Goal: Transaction & Acquisition: Purchase product/service

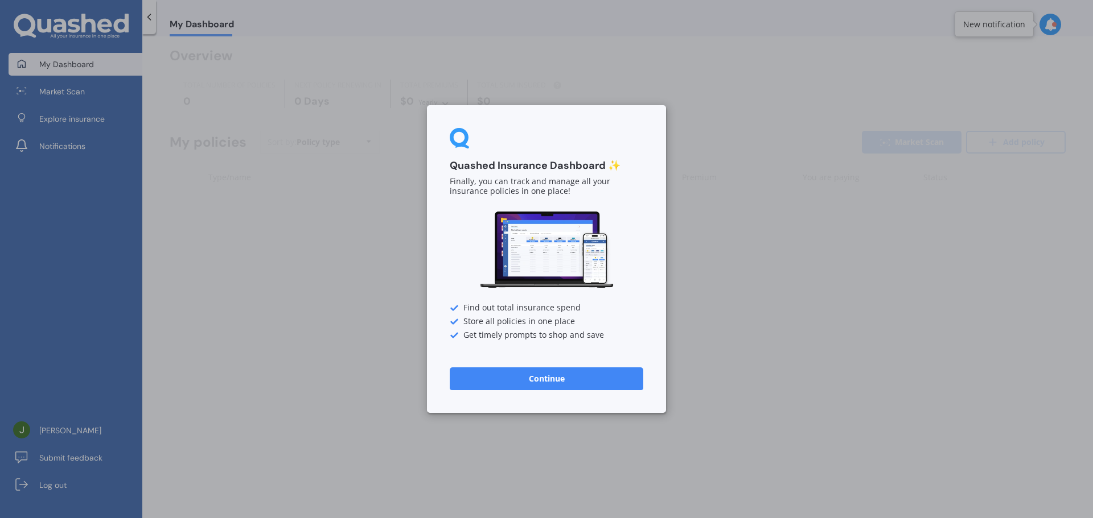
click at [611, 383] on button "Continue" at bounding box center [546, 379] width 193 height 23
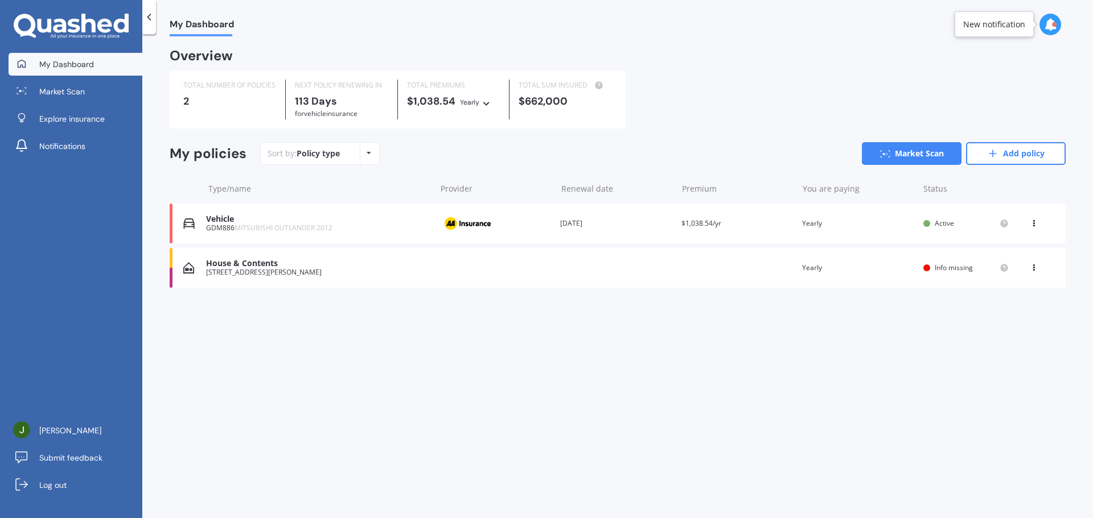
click at [267, 278] on div "House & Contents [STREET_ADDRESS][PERSON_NAME] Renewal date Premium You are pay…" at bounding box center [618, 268] width 896 height 40
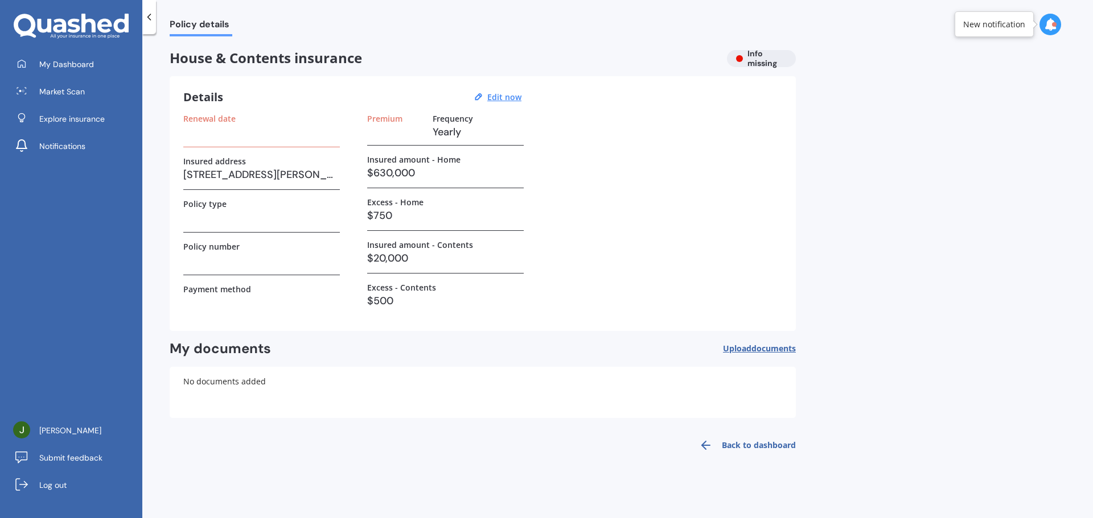
click at [150, 16] on icon at bounding box center [148, 16] width 11 height 11
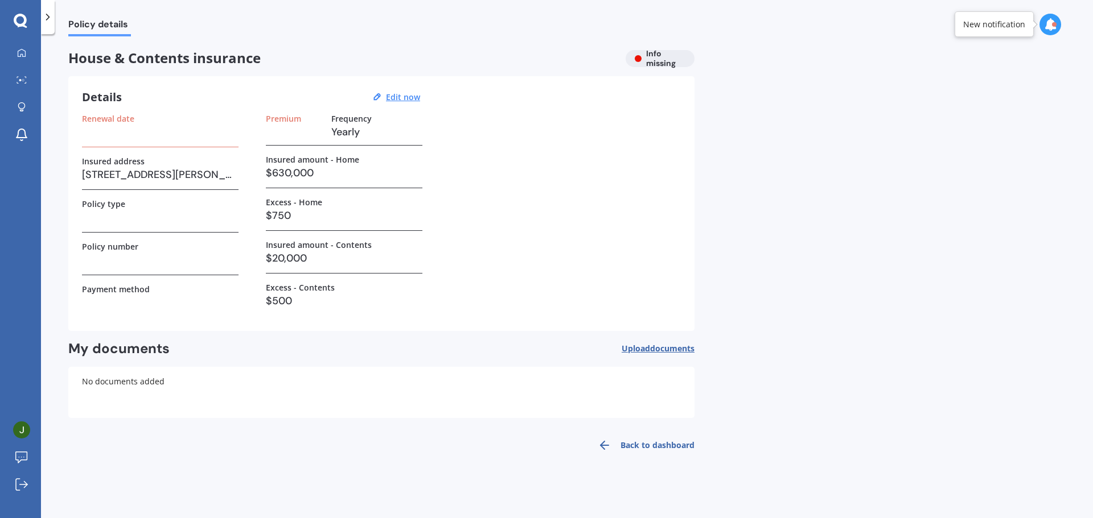
click at [46, 16] on icon at bounding box center [47, 16] width 11 height 11
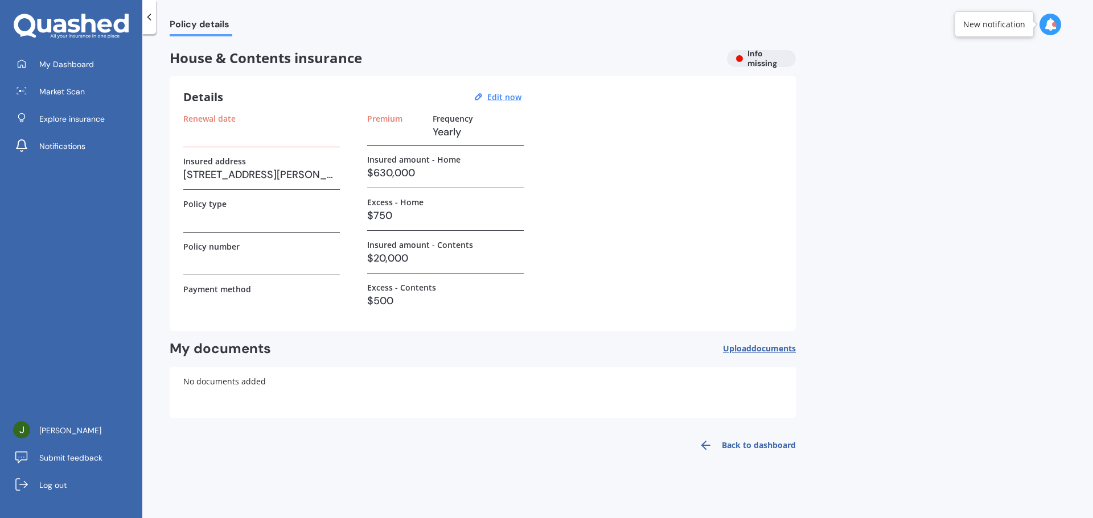
click at [753, 61] on div "House & Contents insurance Info missing" at bounding box center [483, 58] width 626 height 17
click at [521, 349] on div "My documents Upload documents" at bounding box center [483, 349] width 626 height 18
click at [233, 134] on h3 at bounding box center [261, 131] width 156 height 17
click at [96, 68] on link "My Dashboard" at bounding box center [76, 64] width 134 height 23
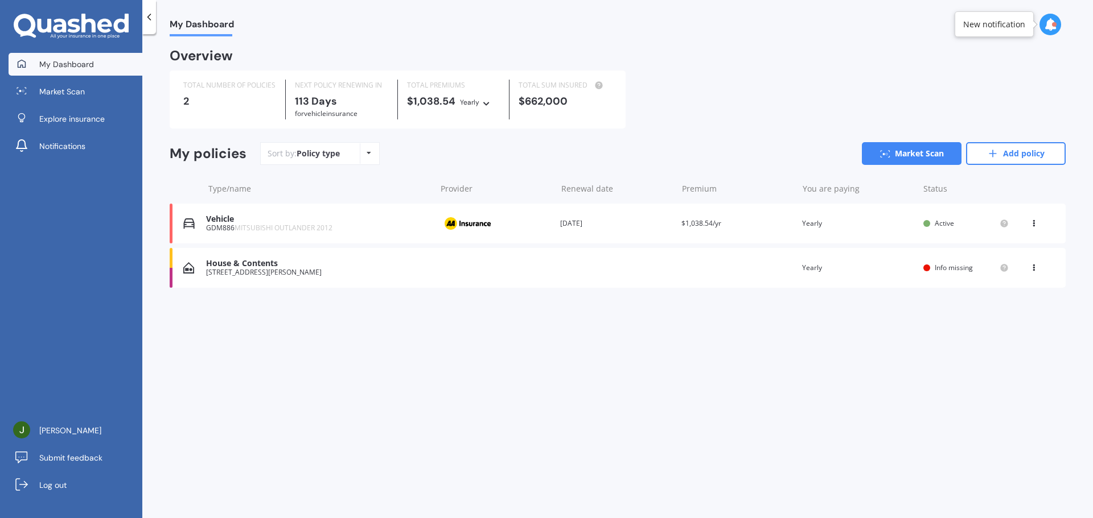
click at [554, 363] on div "My Dashboard Overview TOTAL NUMBER OF POLICIES 2 NEXT POLICY RENEWING [DATE] fo…" at bounding box center [617, 278] width 950 height 484
click at [90, 95] on link "Market Scan" at bounding box center [76, 91] width 134 height 23
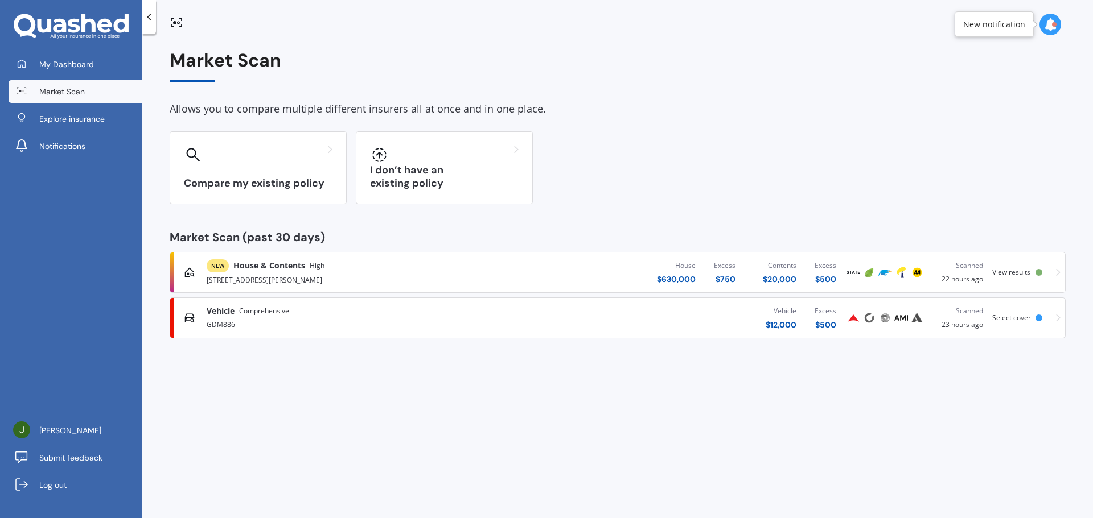
click at [348, 324] on div "GDM886" at bounding box center [361, 324] width 308 height 14
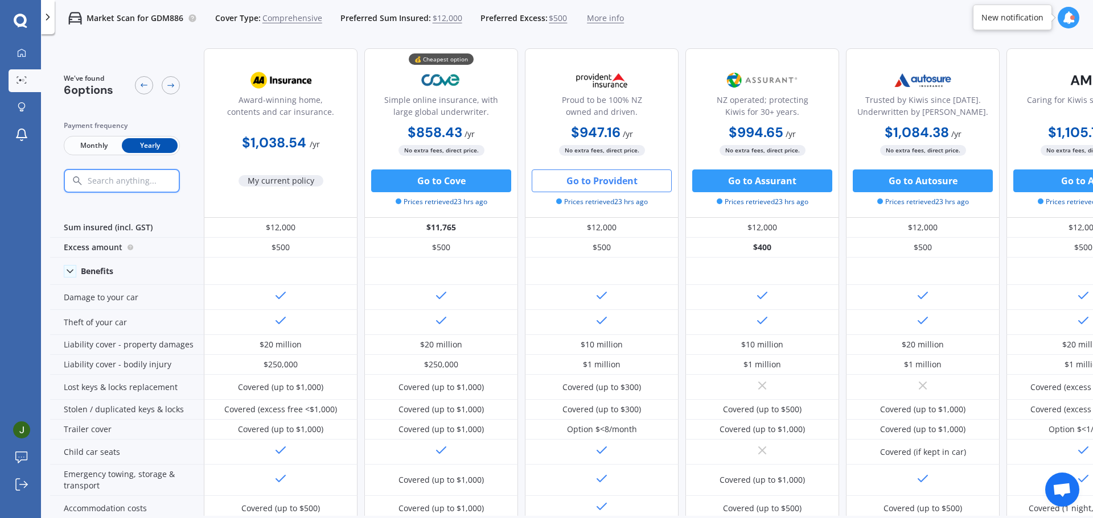
click at [625, 179] on button "Go to Provident" at bounding box center [601, 181] width 140 height 23
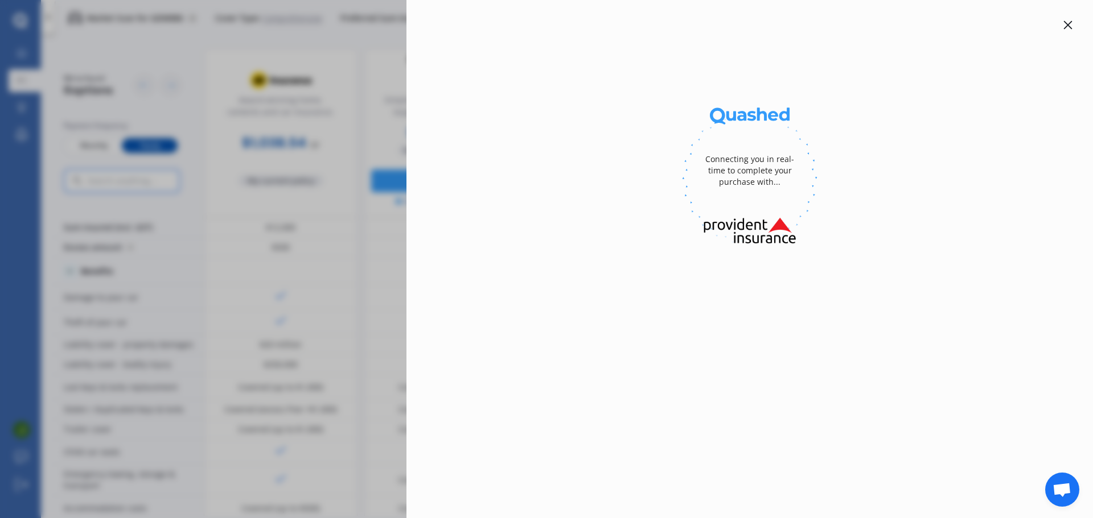
select select "full"
select select "OTHER"
select select "[STREET_ADDRESS][PERSON_NAME]"
select select "MITSUBISHI"
select select "OUTLANDER"
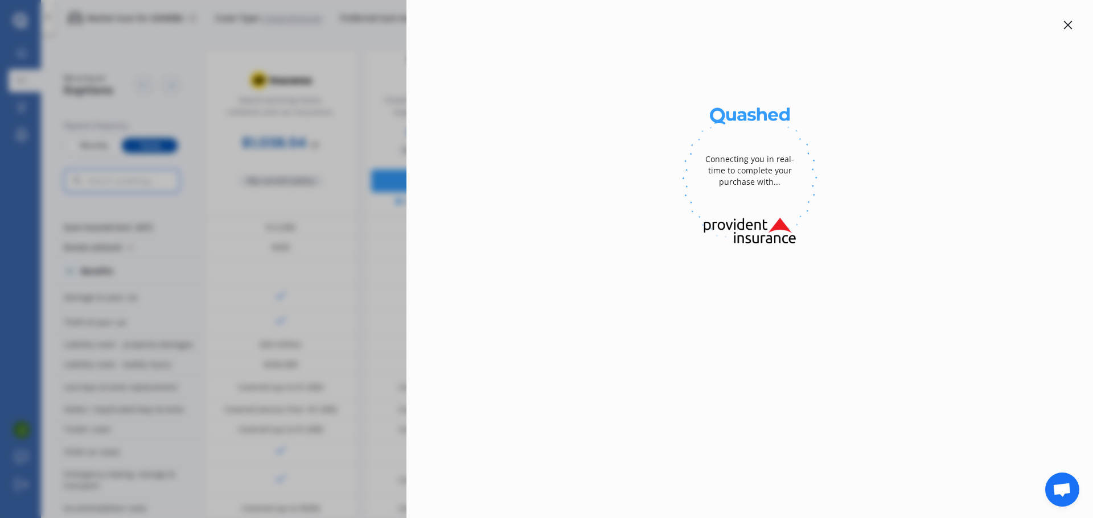
select select "NZVMITS2012AEAT"
select select "none"
select select "NO"
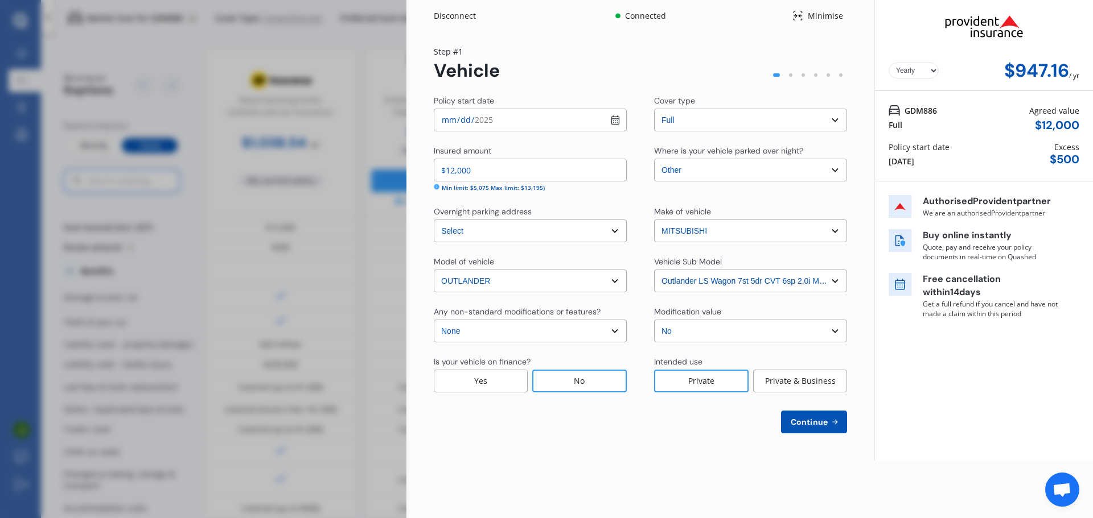
click at [725, 436] on div "Yearly Monthly $947.16 / yr Step # 1 Vehicle Policy start date [DATE] Cover typ…" at bounding box center [640, 246] width 468 height 429
click at [824, 424] on span "Continue" at bounding box center [809, 422] width 42 height 9
select select "25"
select select "04"
select select "1991"
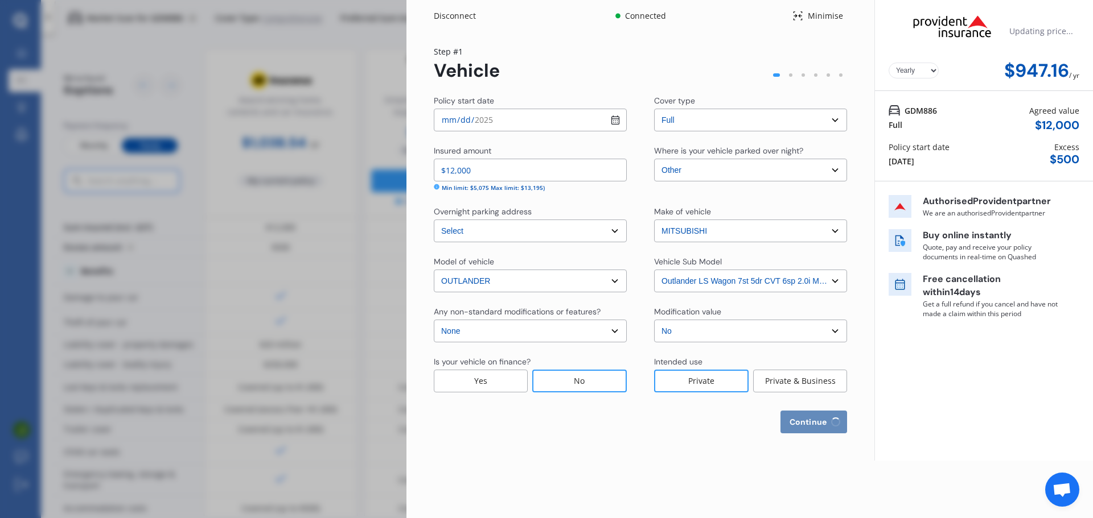
select select "NZ_FULL"
select select "0"
select select "25"
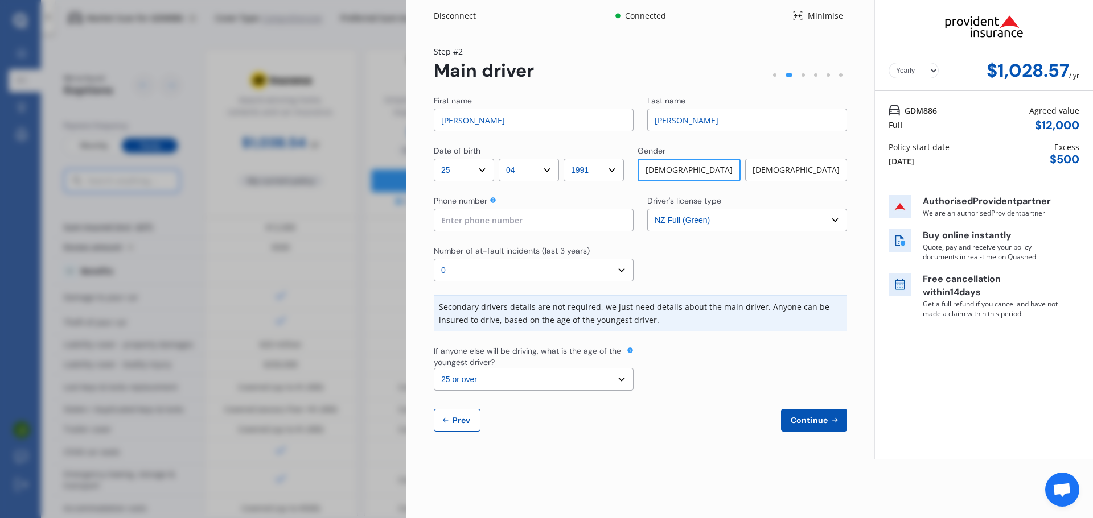
click at [802, 421] on span "Continue" at bounding box center [809, 420] width 42 height 9
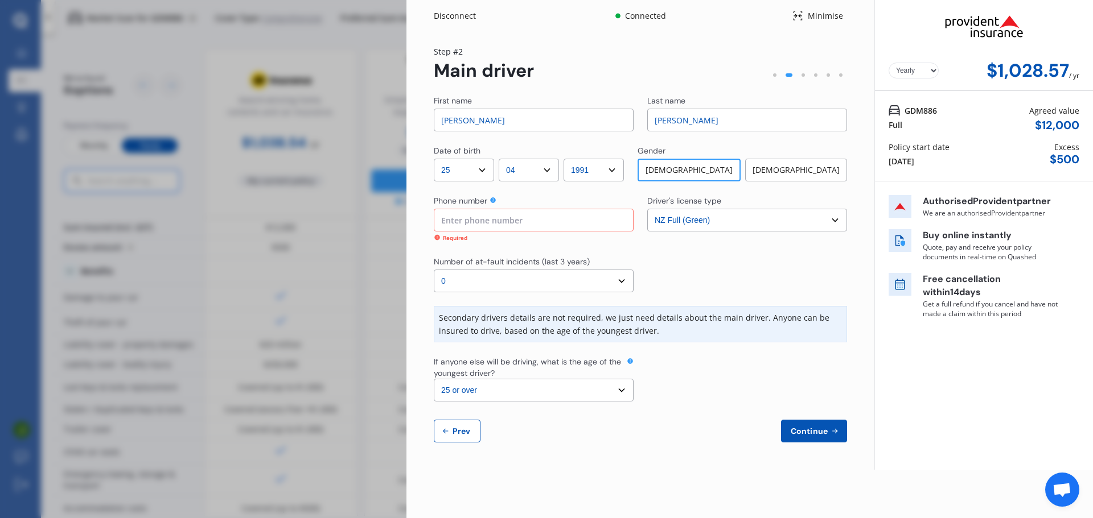
click at [522, 236] on div "Required" at bounding box center [534, 238] width 200 height 9
click at [525, 226] on input at bounding box center [534, 220] width 200 height 23
type input "0274805434"
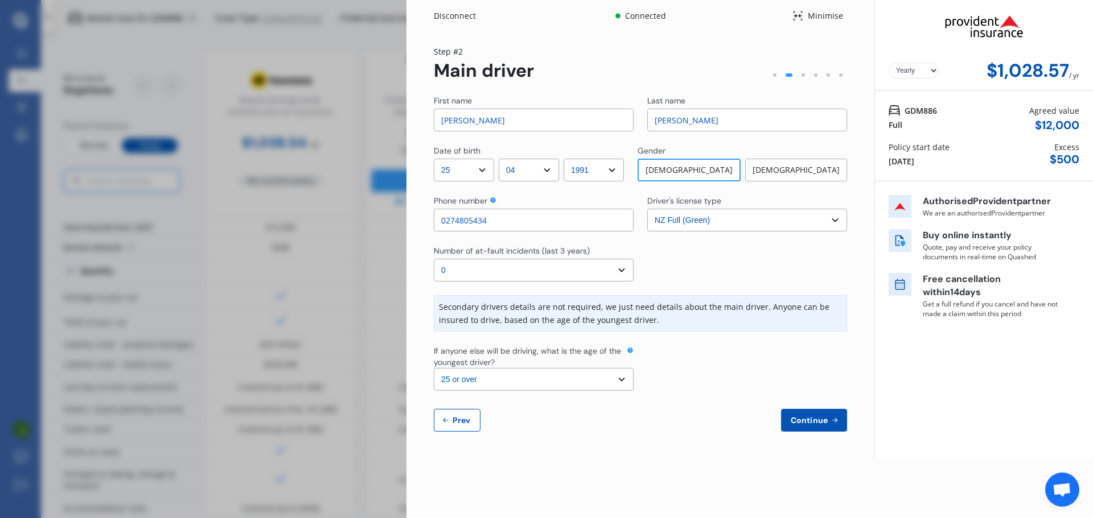
click at [805, 417] on span "Continue" at bounding box center [809, 420] width 42 height 9
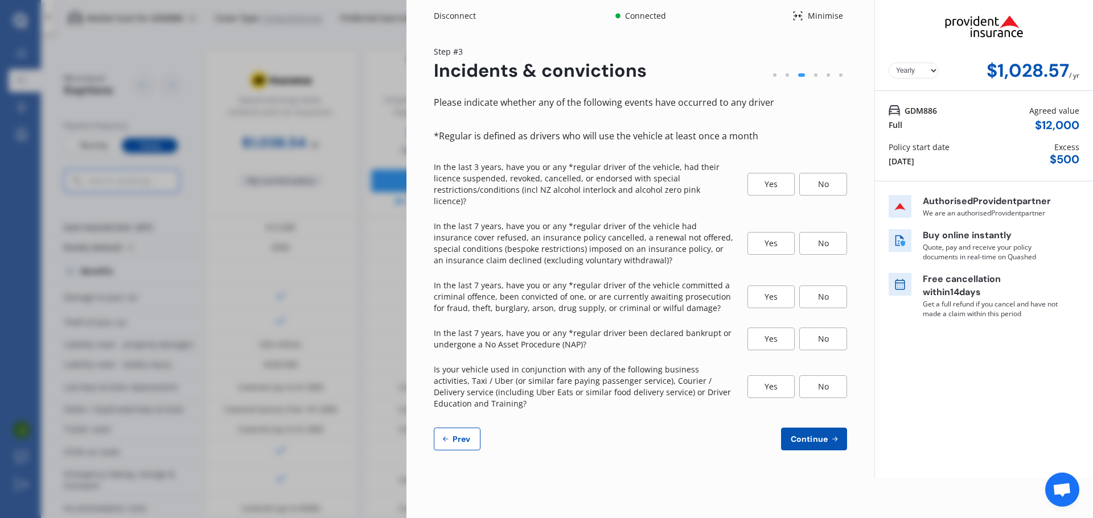
click at [457, 435] on span "Prev" at bounding box center [461, 439] width 23 height 9
select select "25"
select select "04"
select select "1991"
select select "NZ_FULL"
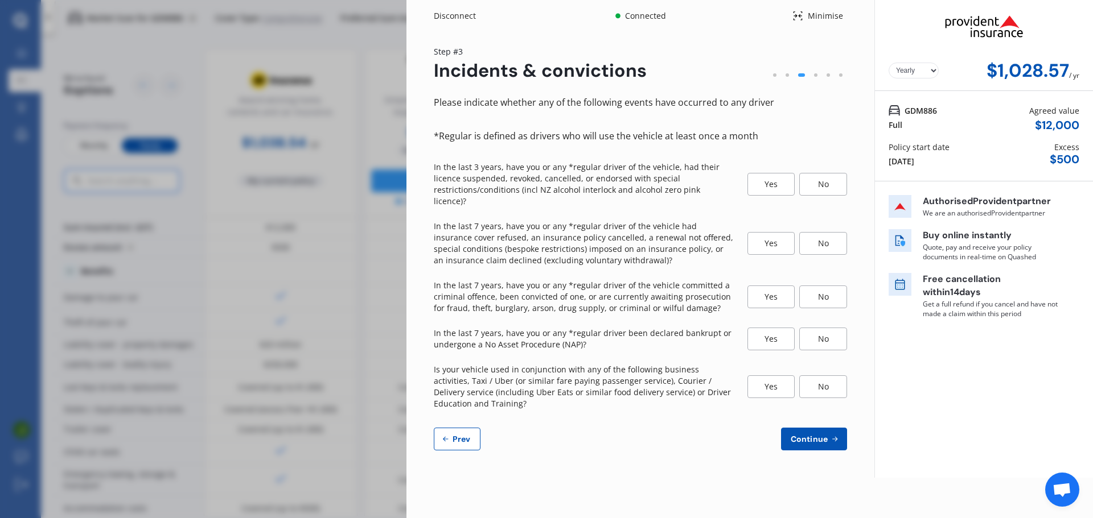
select select "0"
select select "25"
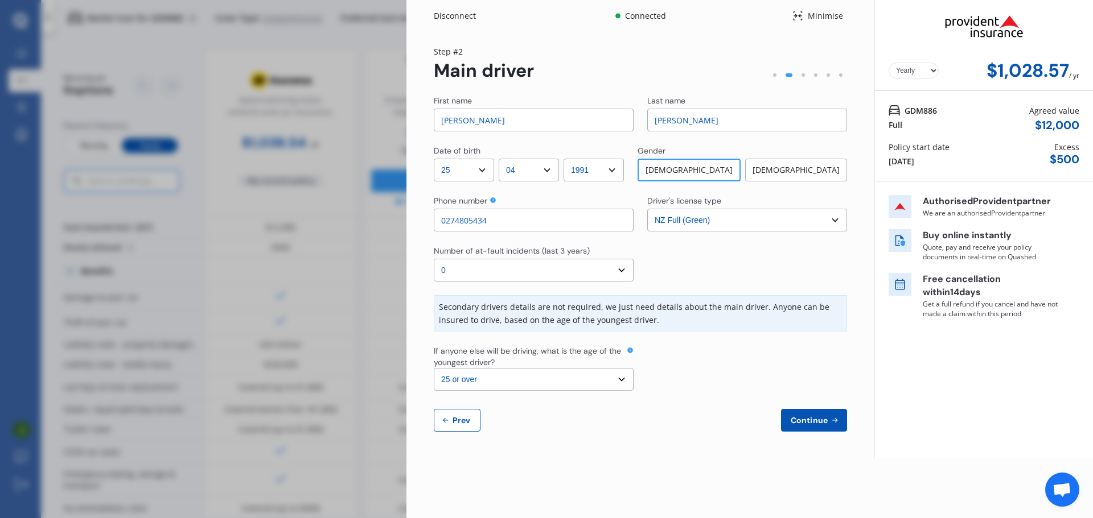
click at [495, 122] on input "[PERSON_NAME]" at bounding box center [534, 120] width 200 height 23
type input "Jan"
click at [696, 481] on div "Disconnect Connected Minimise Yearly Monthly $1,028.57 / yr Step # 2 Main drive…" at bounding box center [749, 259] width 686 height 518
click at [803, 422] on span "Continue" at bounding box center [809, 420] width 42 height 9
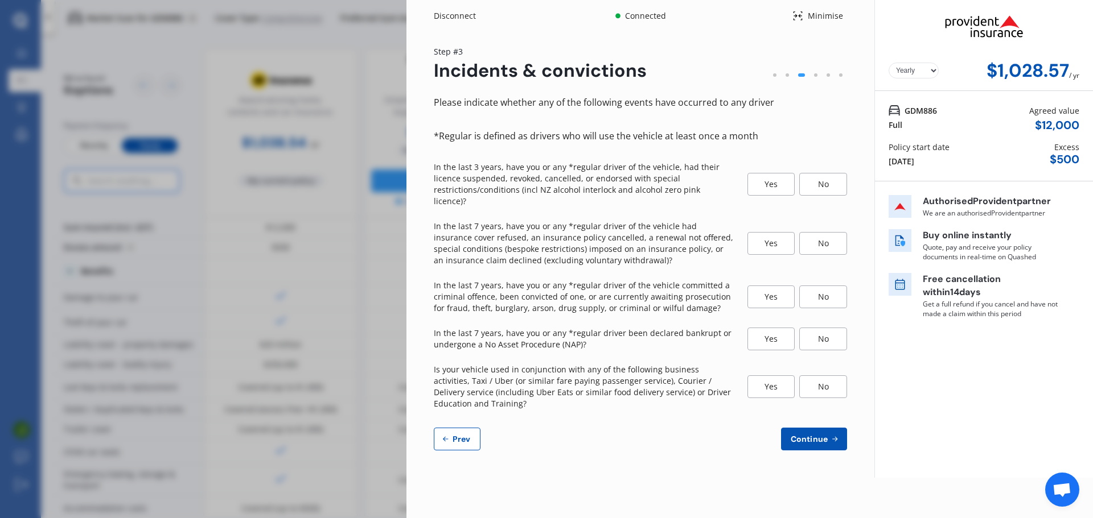
click at [347, 414] on div "Disconnect Connected Minimise Yearly Monthly $1,028.57 / yr Step # 3 Incidents …" at bounding box center [546, 259] width 1093 height 518
click at [325, 376] on div "Disconnect Connected Minimise Yearly Monthly $1,028.57 / yr Step # 3 Incidents …" at bounding box center [546, 259] width 1093 height 518
click at [683, 328] on p "In the last 7 years, have you or any *regular driver been declared bankrupt or …" at bounding box center [584, 339] width 300 height 23
click at [679, 311] on div "Please indicate whether any of the following events have occurred to any driver…" at bounding box center [640, 273] width 413 height 356
click at [669, 306] on div "Please indicate whether any of the following events have occurred to any driver…" at bounding box center [640, 273] width 413 height 356
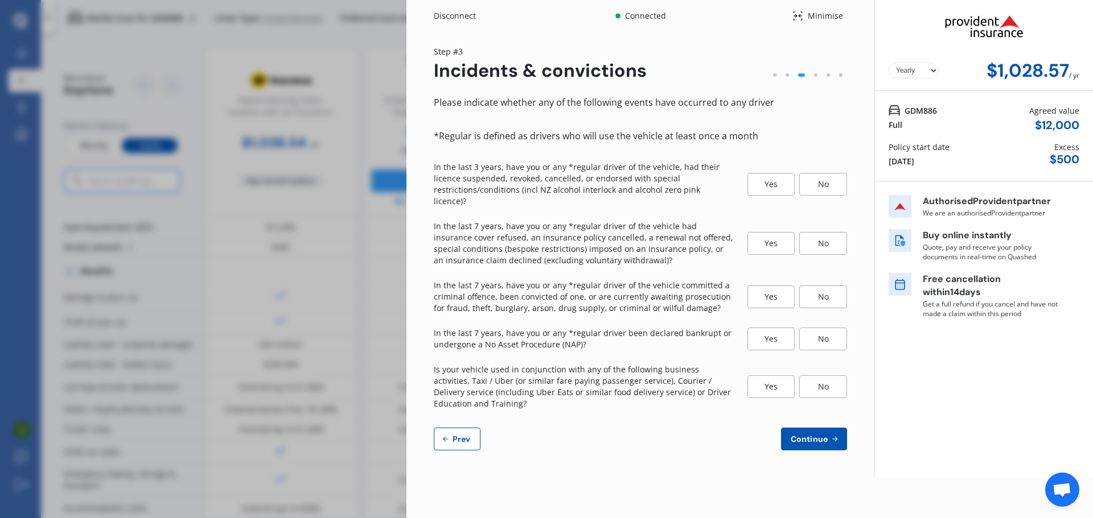
click at [829, 173] on div "No" at bounding box center [823, 184] width 48 height 23
click at [817, 232] on div "No" at bounding box center [823, 243] width 48 height 23
click at [838, 290] on div "No" at bounding box center [823, 297] width 48 height 23
click at [810, 330] on div "No" at bounding box center [823, 339] width 48 height 23
drag, startPoint x: 821, startPoint y: 379, endPoint x: 823, endPoint y: 394, distance: 15.6
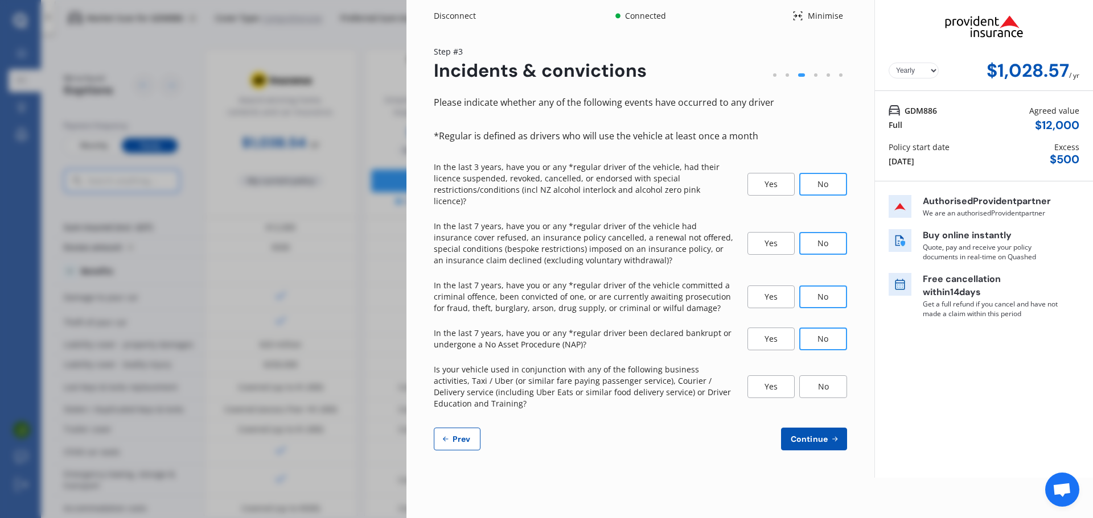
click at [821, 379] on div "No" at bounding box center [823, 387] width 48 height 23
drag, startPoint x: 823, startPoint y: 427, endPoint x: 799, endPoint y: 436, distance: 25.3
click at [823, 435] on span "Continue" at bounding box center [809, 439] width 42 height 9
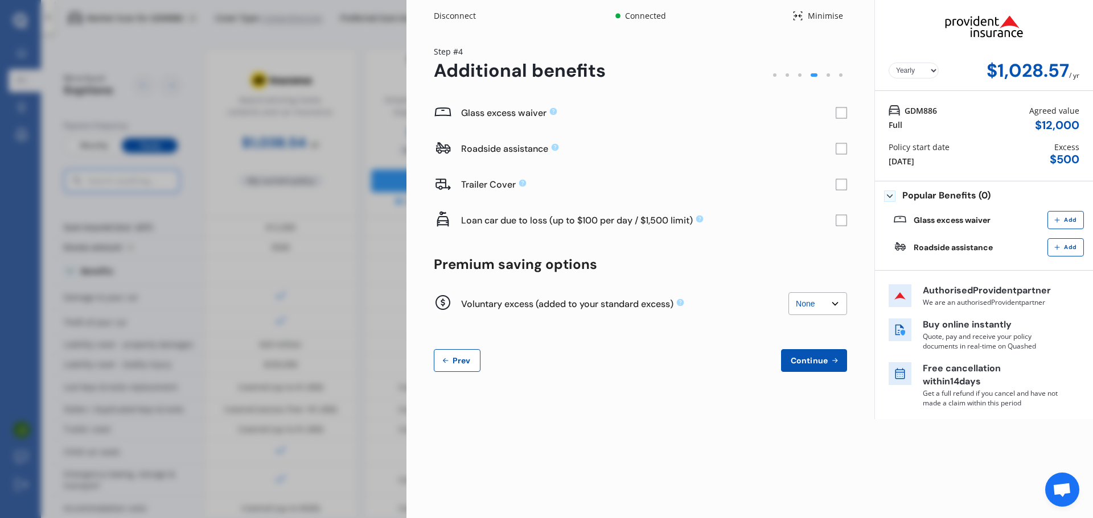
click at [840, 114] on rect at bounding box center [840, 113] width 11 height 11
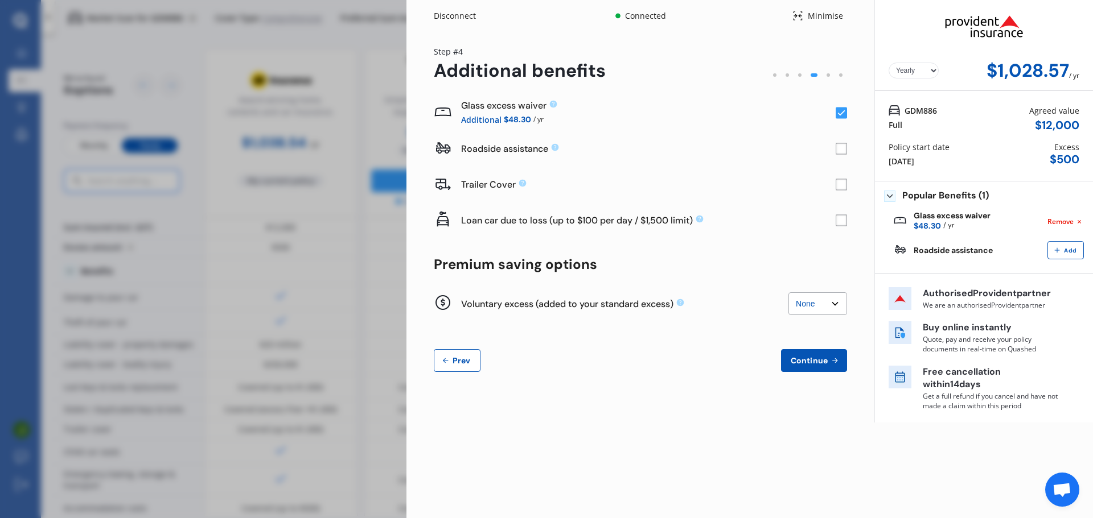
click at [840, 114] on icon at bounding box center [841, 113] width 7 height 6
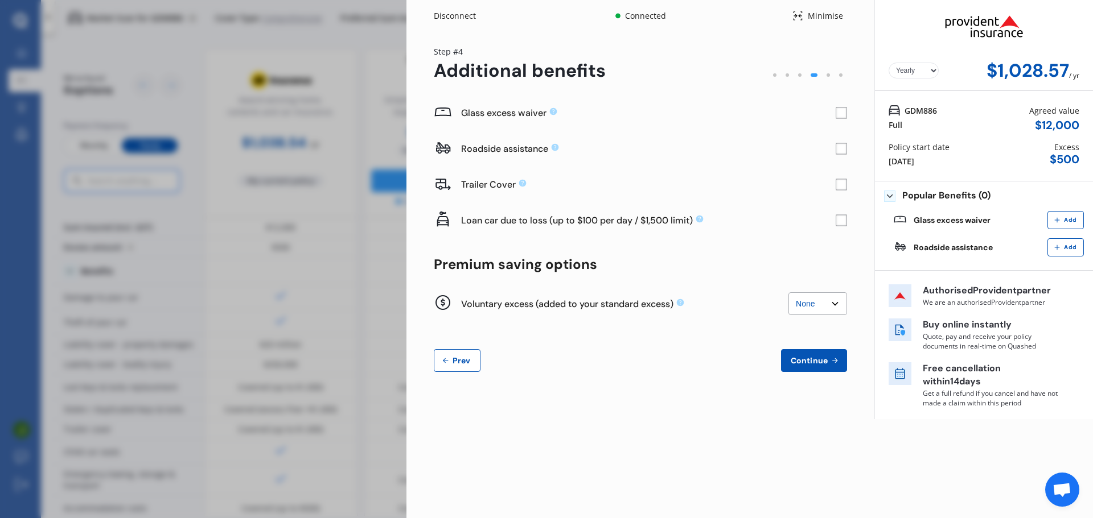
click at [840, 114] on rect at bounding box center [840, 113] width 11 height 11
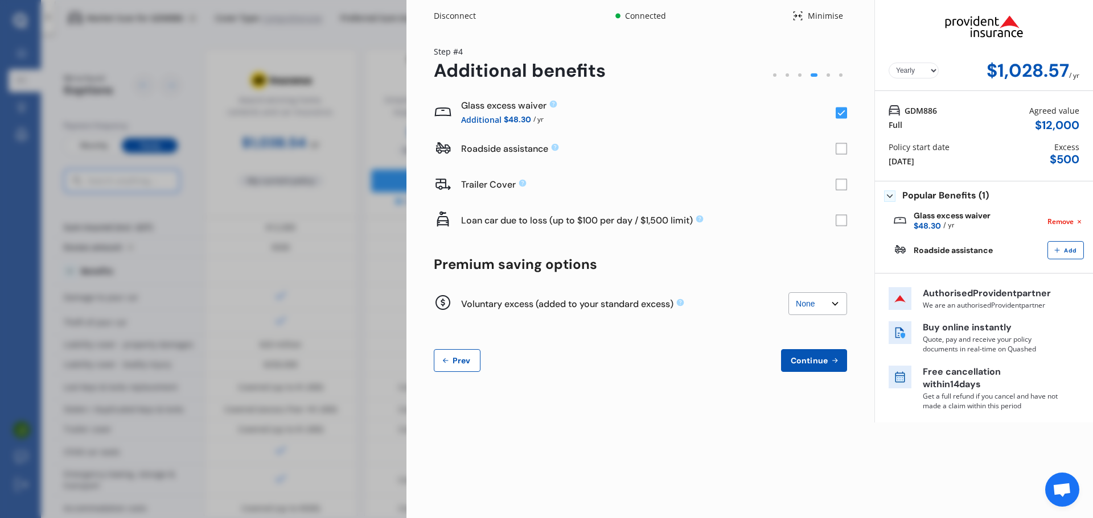
click at [840, 114] on icon at bounding box center [841, 113] width 7 height 6
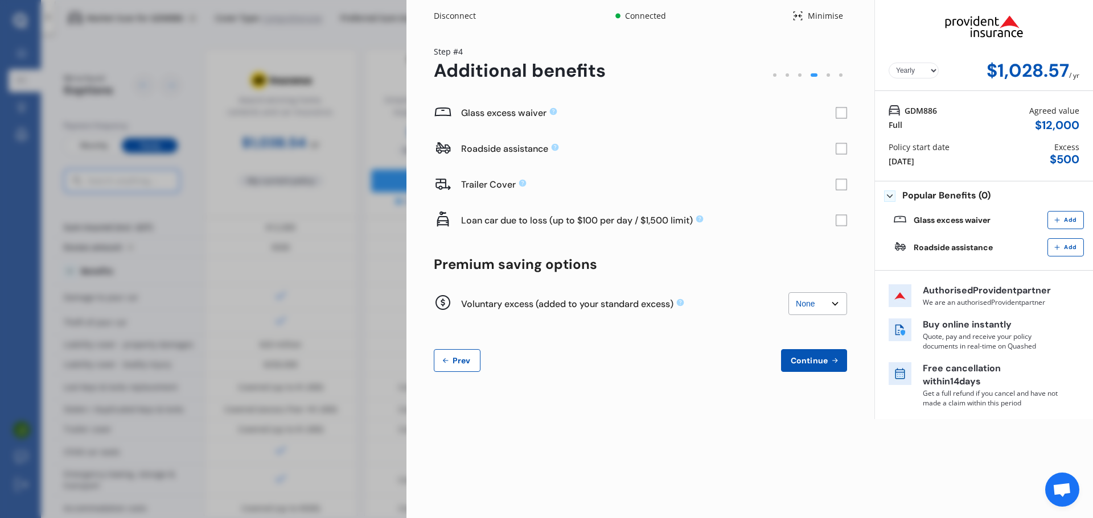
click at [849, 114] on div "Yearly Monthly $1,028.57 / yr Step # 4 Additional benefits Glass excess waiver …" at bounding box center [640, 216] width 468 height 368
click at [843, 111] on rect at bounding box center [840, 113] width 11 height 11
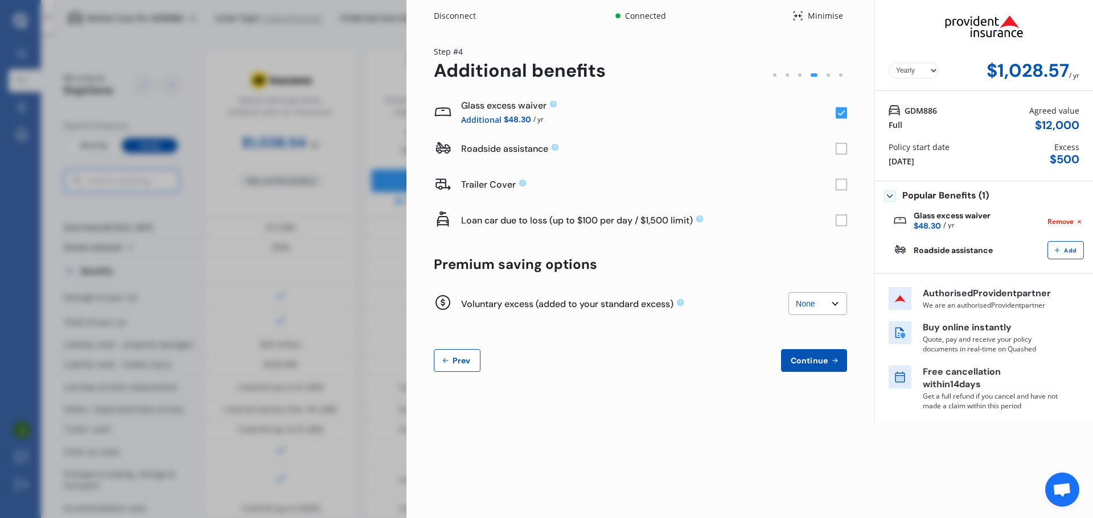
click at [838, 154] on rect at bounding box center [841, 148] width 11 height 11
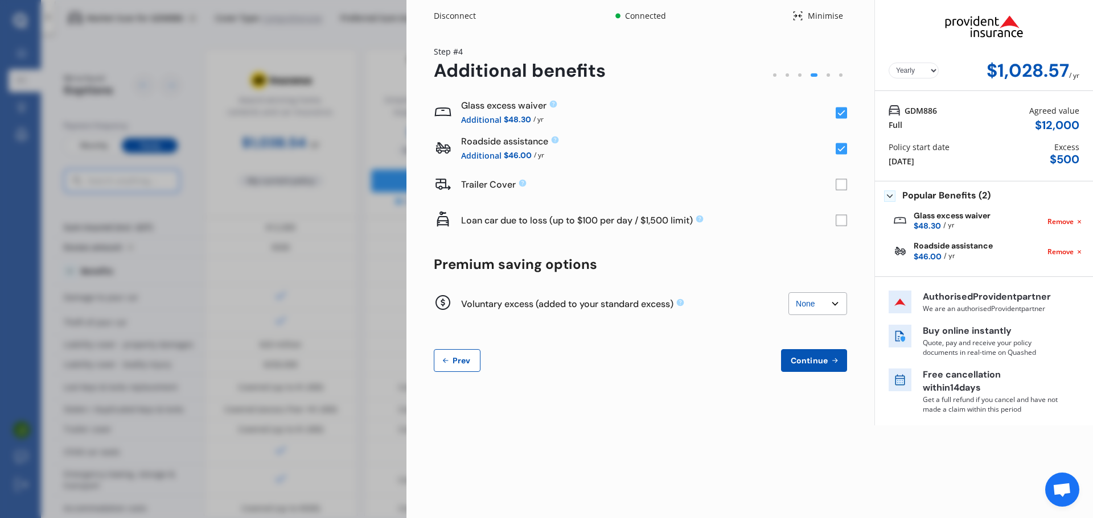
click at [840, 151] on icon at bounding box center [841, 149] width 7 height 6
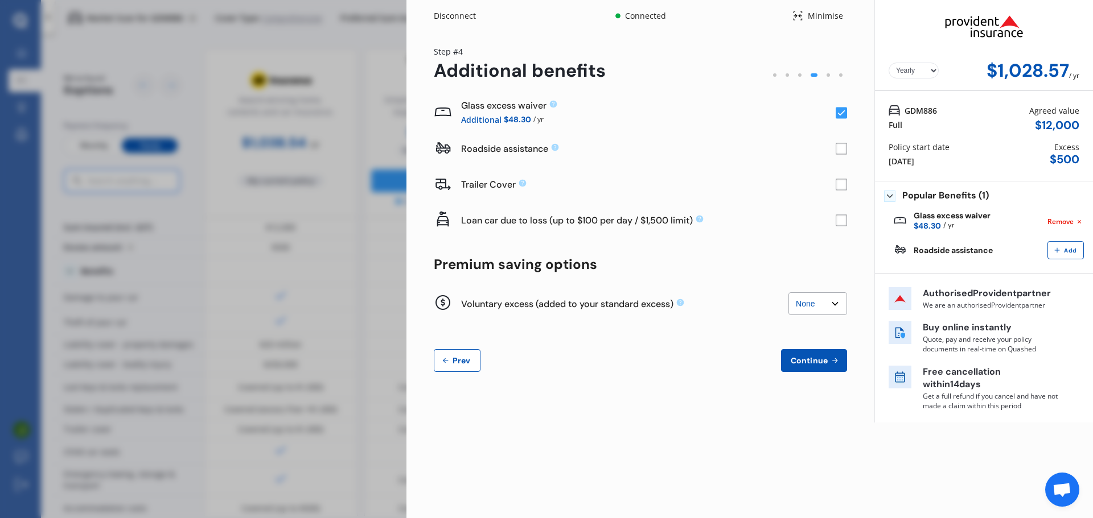
drag, startPoint x: 822, startPoint y: 351, endPoint x: 821, endPoint y: 368, distance: 17.2
click at [822, 351] on button "Continue" at bounding box center [814, 360] width 66 height 23
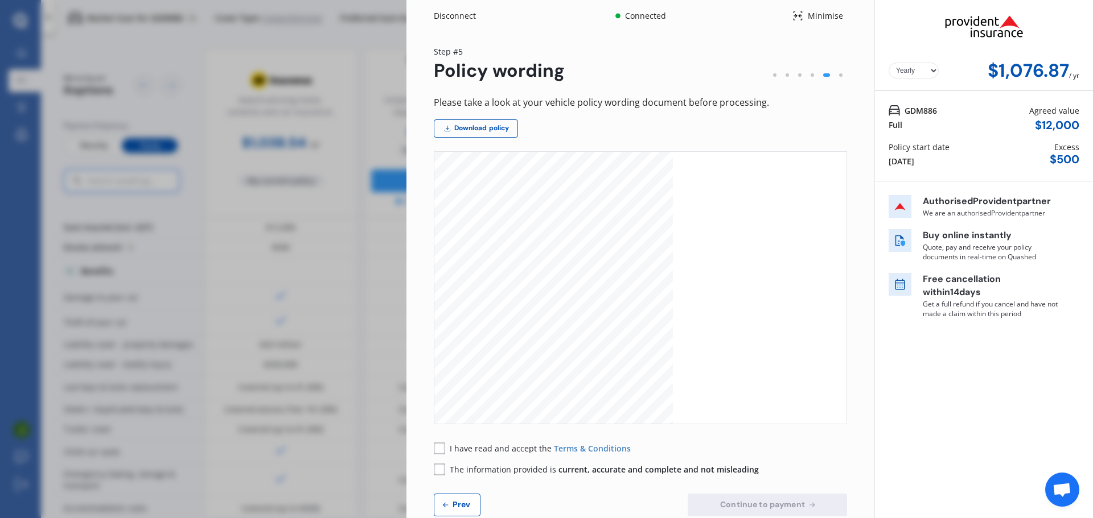
scroll to position [266, 0]
click at [497, 127] on link "Download policy" at bounding box center [476, 128] width 84 height 18
click at [946, 416] on div "Yearly Monthly $1,076.87 / yr GDM886 Full Agreed value $ 12,000 Policy start da…" at bounding box center [983, 272] width 219 height 544
drag, startPoint x: 439, startPoint y: 451, endPoint x: 443, endPoint y: 465, distance: 14.9
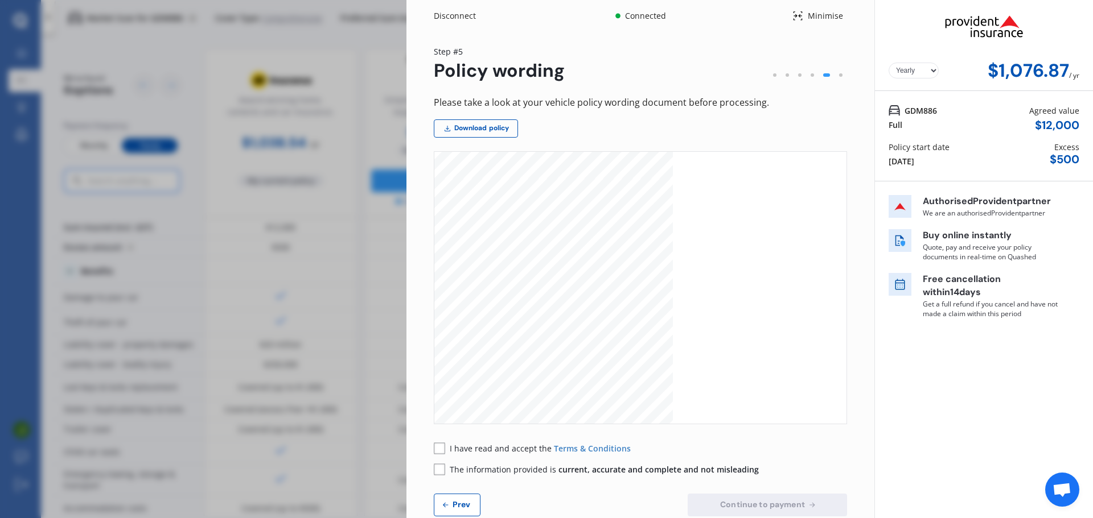
click at [439, 451] on rect at bounding box center [439, 448] width 11 height 11
click at [439, 474] on rect at bounding box center [439, 469] width 11 height 11
click at [757, 499] on button "Continue to payment" at bounding box center [766, 505] width 159 height 23
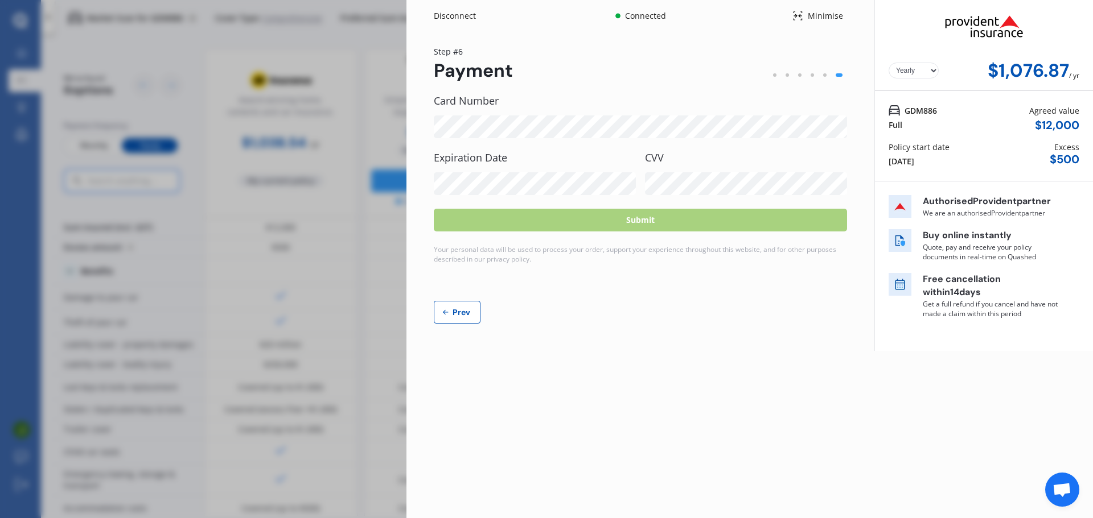
click at [480, 166] on div "Expiration Date" at bounding box center [535, 173] width 202 height 43
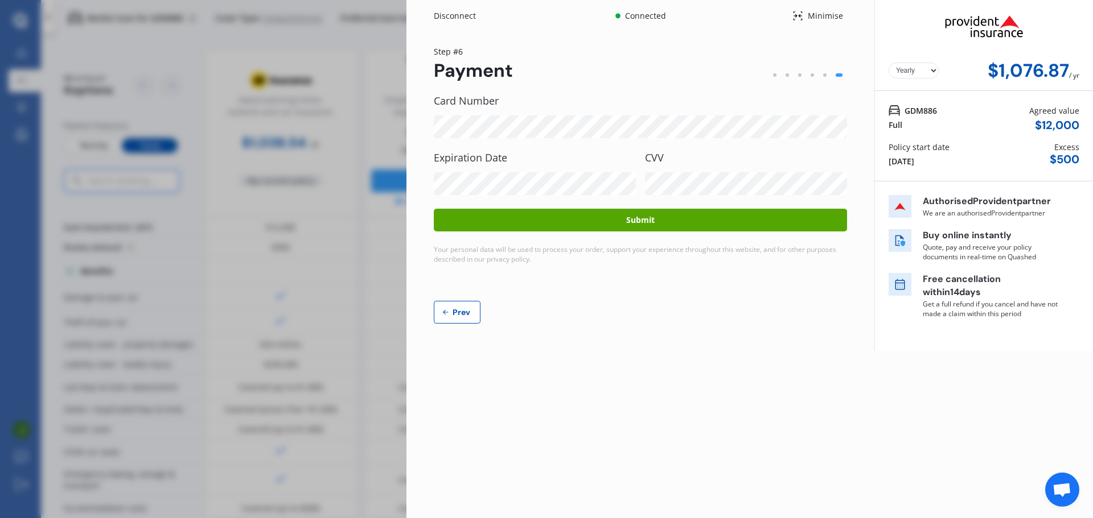
click at [700, 302] on div "Prev" at bounding box center [640, 312] width 413 height 23
click at [590, 226] on button "Submit" at bounding box center [640, 220] width 413 height 23
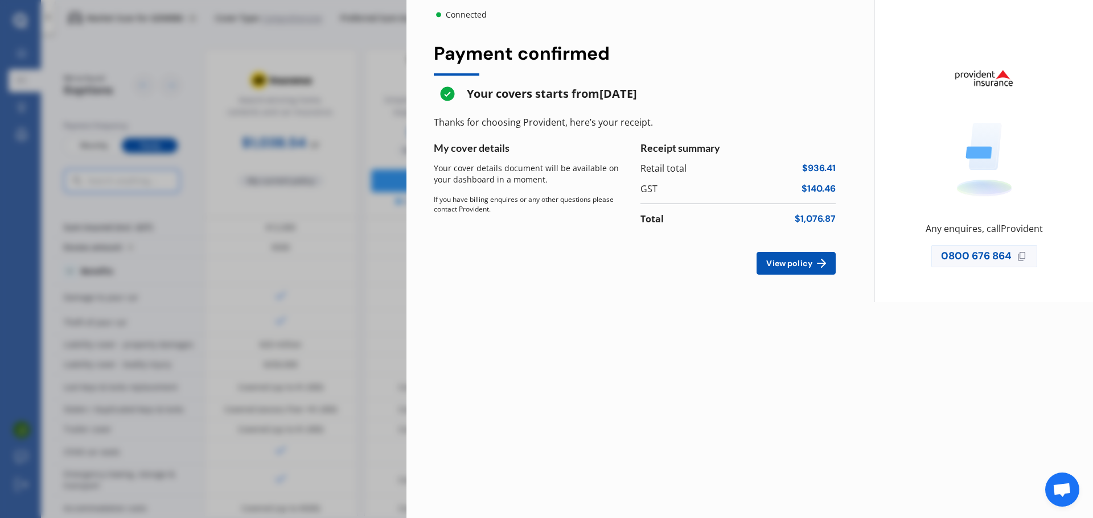
click at [789, 258] on button "View policy" at bounding box center [795, 263] width 79 height 23
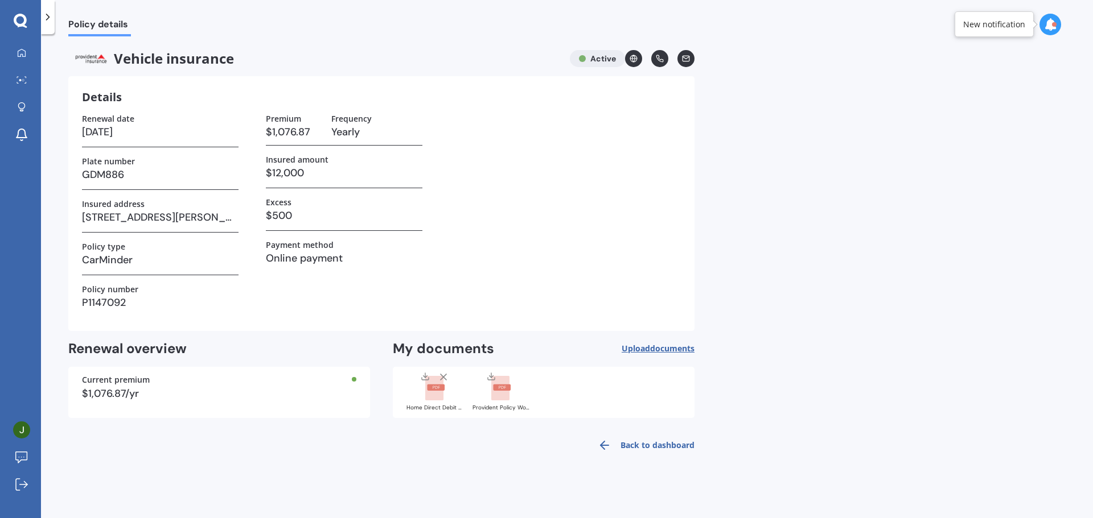
click at [444, 397] on icon at bounding box center [435, 388] width 20 height 25
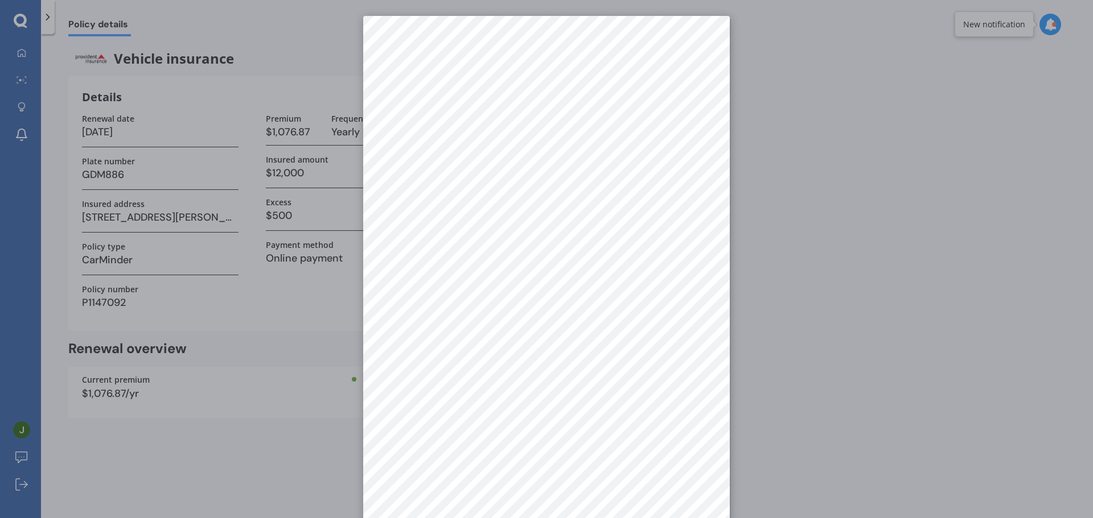
click at [818, 222] on div at bounding box center [546, 259] width 1093 height 518
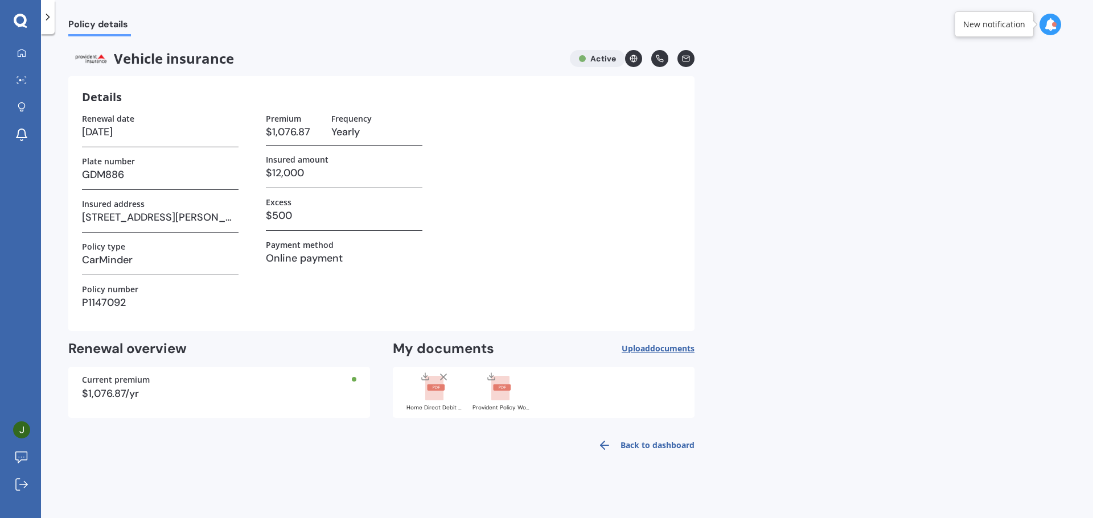
click at [437, 399] on rect at bounding box center [434, 388] width 18 height 25
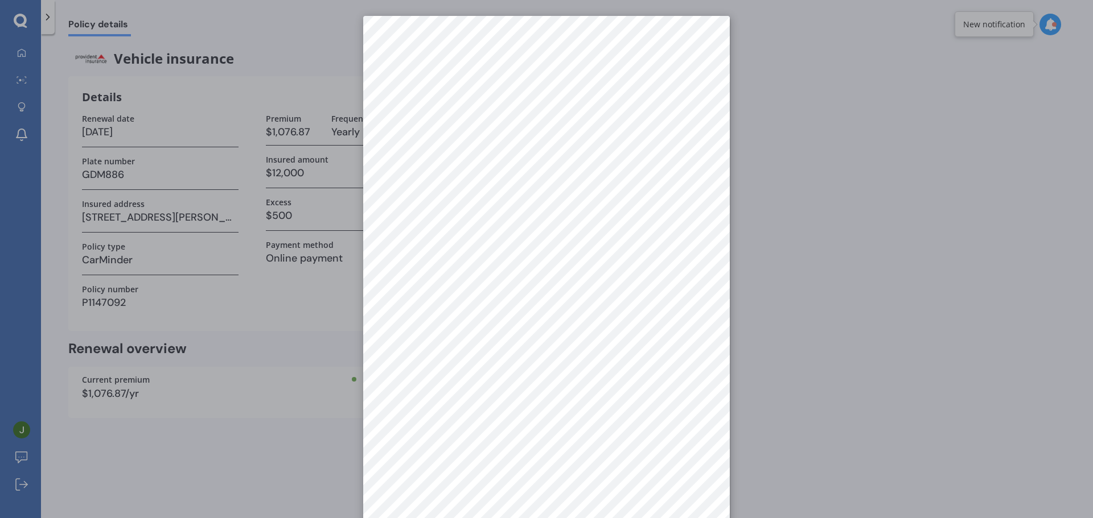
click at [879, 199] on div at bounding box center [546, 259] width 1093 height 518
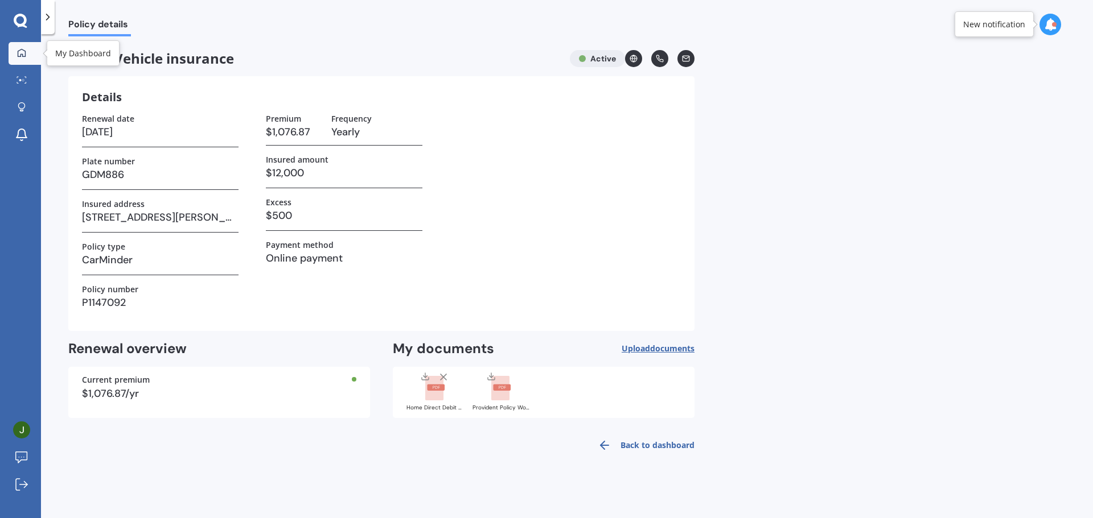
click at [29, 54] on div at bounding box center [21, 53] width 17 height 10
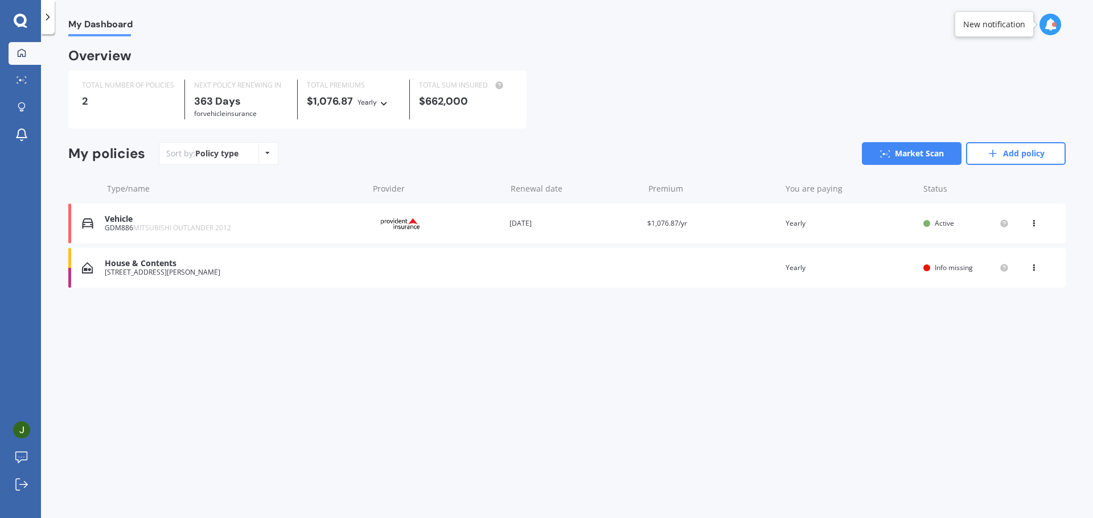
click at [222, 356] on div "My Dashboard Overview TOTAL NUMBER OF POLICIES 2 NEXT POLICY RENEWING [DATE] fo…" at bounding box center [567, 278] width 1052 height 484
click at [1034, 229] on div "View option View policy Delete" at bounding box center [1034, 223] width 10 height 11
click at [822, 332] on div "My Dashboard Overview TOTAL NUMBER OF POLICIES 2 NEXT POLICY RENEWING [DATE] fo…" at bounding box center [567, 278] width 1052 height 484
click at [904, 161] on link "Market Scan" at bounding box center [911, 153] width 100 height 23
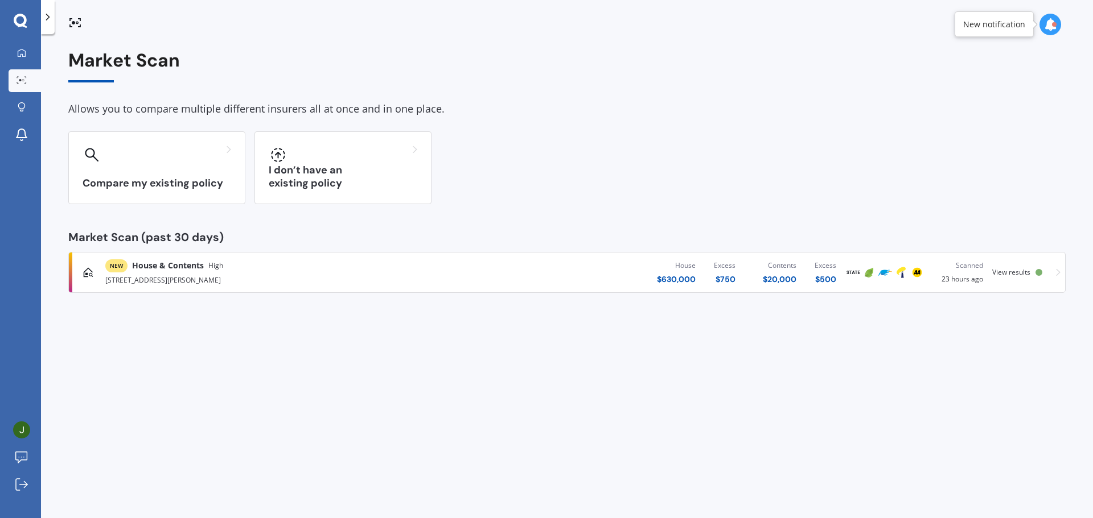
click at [285, 277] on div "[STREET_ADDRESS][PERSON_NAME]" at bounding box center [284, 280] width 358 height 14
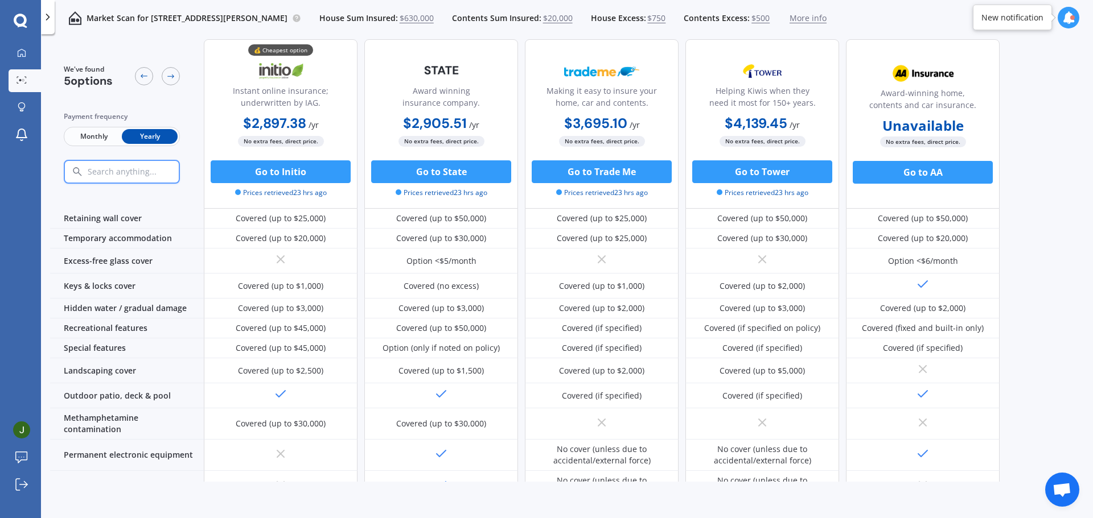
scroll to position [151, 0]
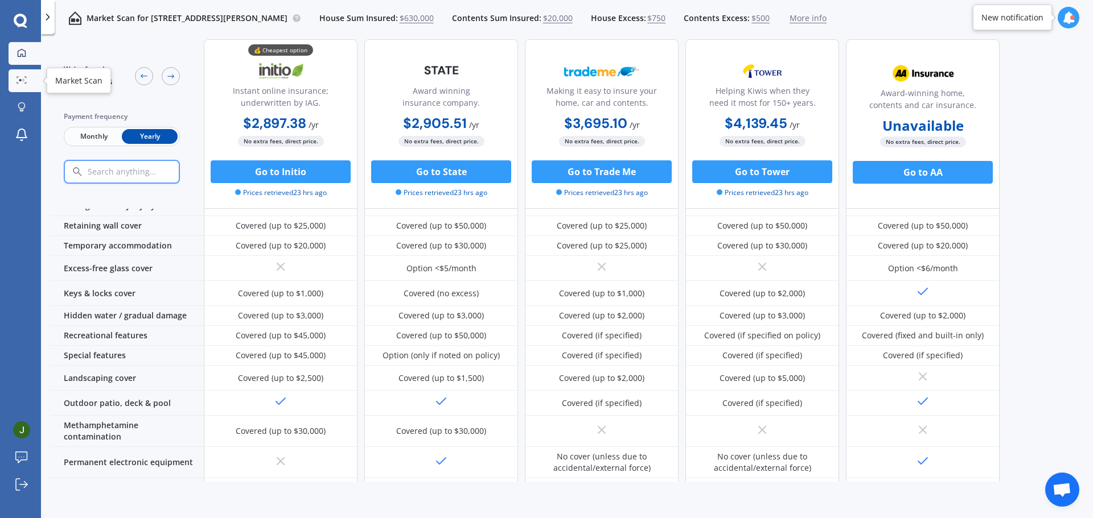
click at [27, 57] on div at bounding box center [21, 53] width 17 height 10
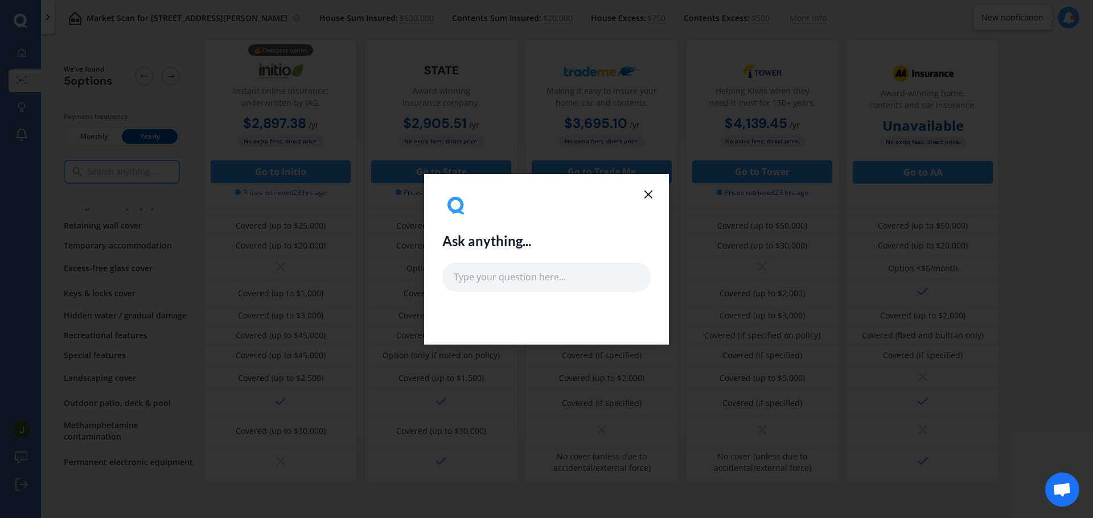
click at [642, 192] on icon at bounding box center [648, 195] width 14 height 14
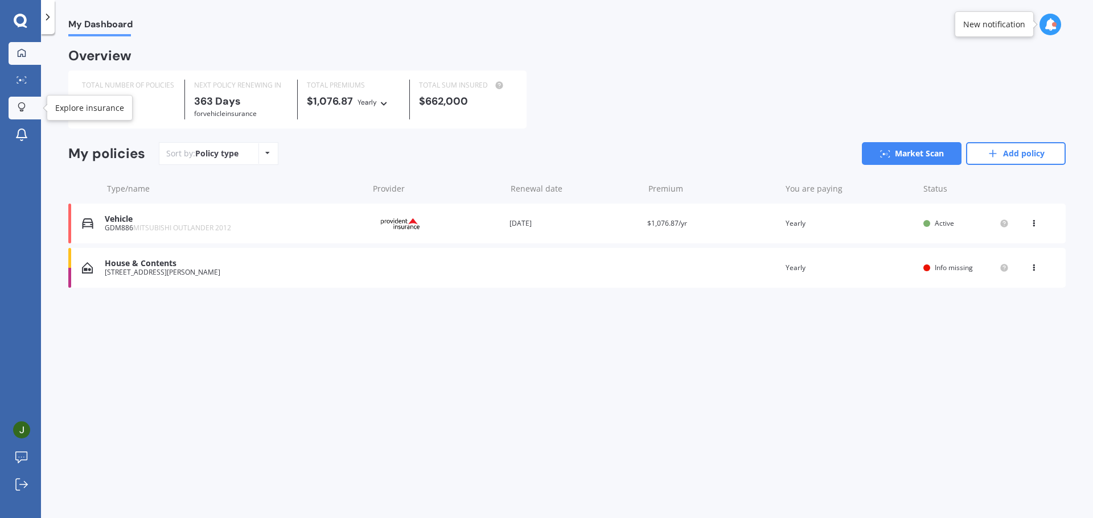
click at [21, 114] on link "Explore insurance" at bounding box center [25, 108] width 32 height 23
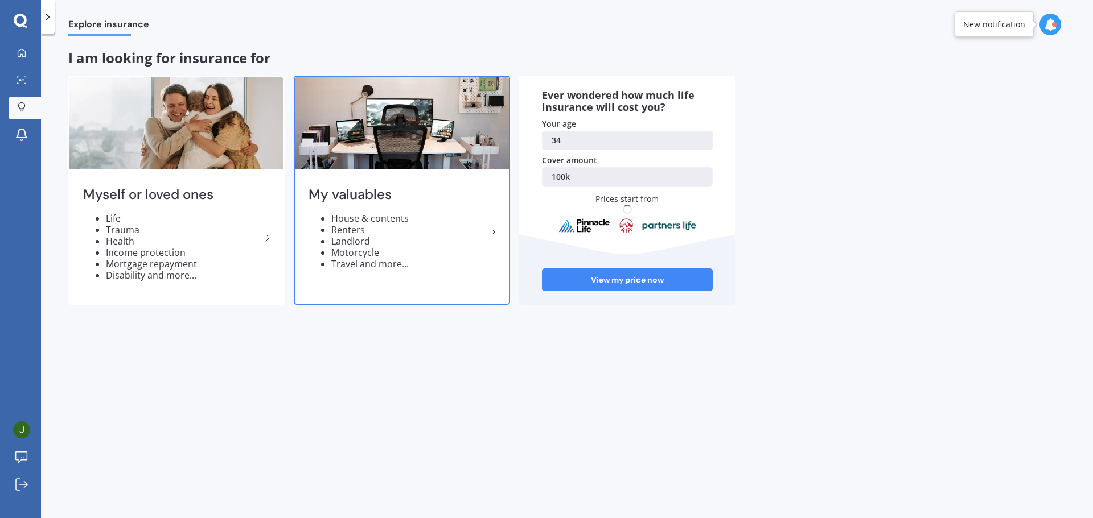
click at [468, 219] on li "House & contents" at bounding box center [408, 218] width 155 height 11
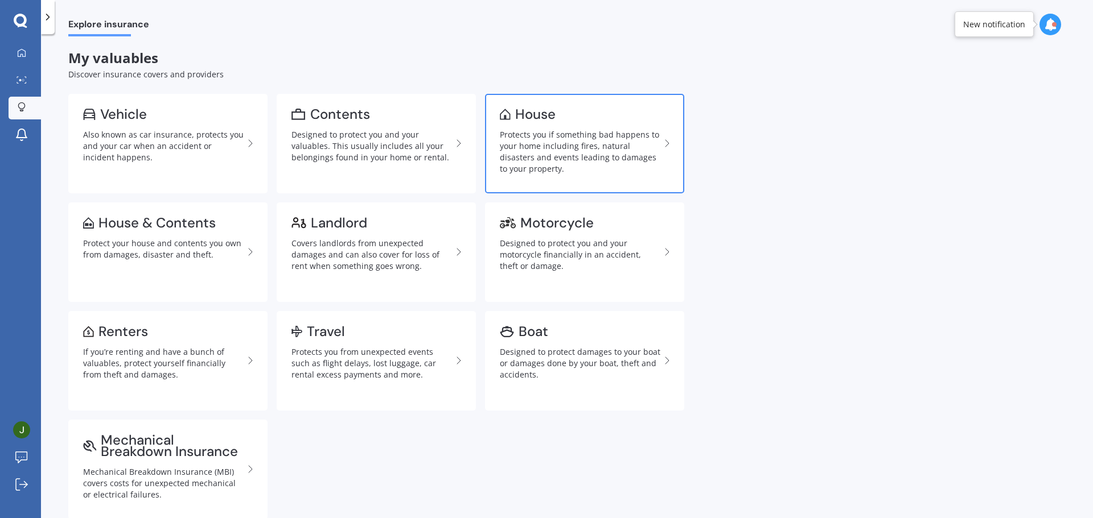
click at [521, 149] on div "Protects you if something bad happens to your home including fires, natural dis…" at bounding box center [580, 152] width 160 height 46
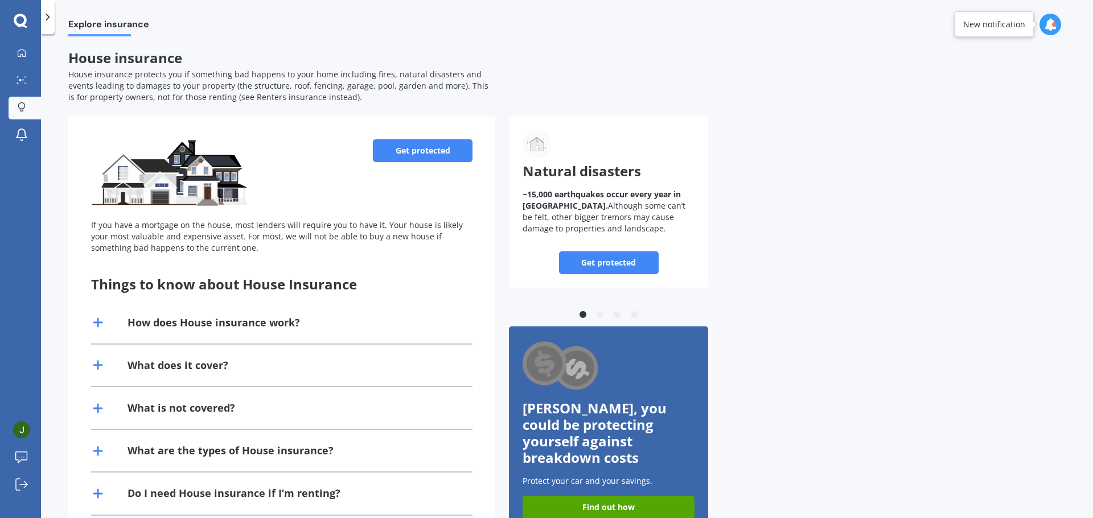
click at [356, 126] on div "Get protected If you have a mortgage on the house, most lenders will require yo…" at bounding box center [281, 370] width 427 height 507
click at [415, 158] on link "Get protected" at bounding box center [423, 150] width 100 height 23
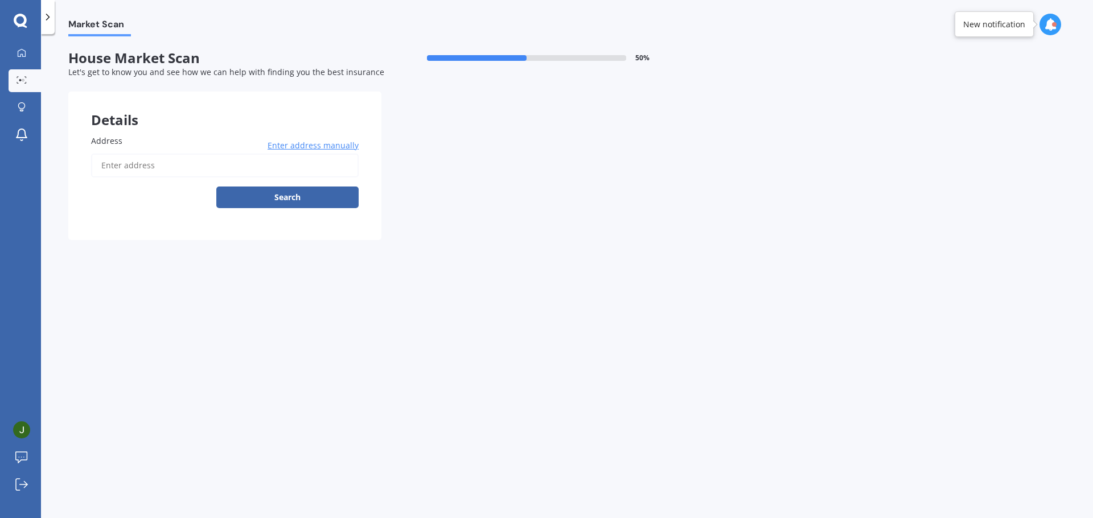
click at [228, 159] on input "Address" at bounding box center [224, 166] width 267 height 24
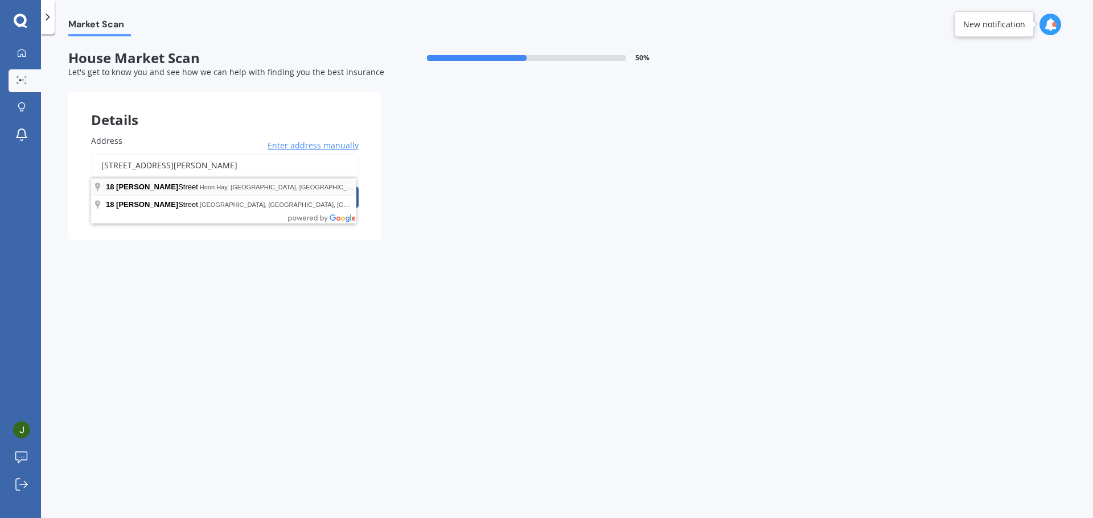
type input "[STREET_ADDRESS][PERSON_NAME]"
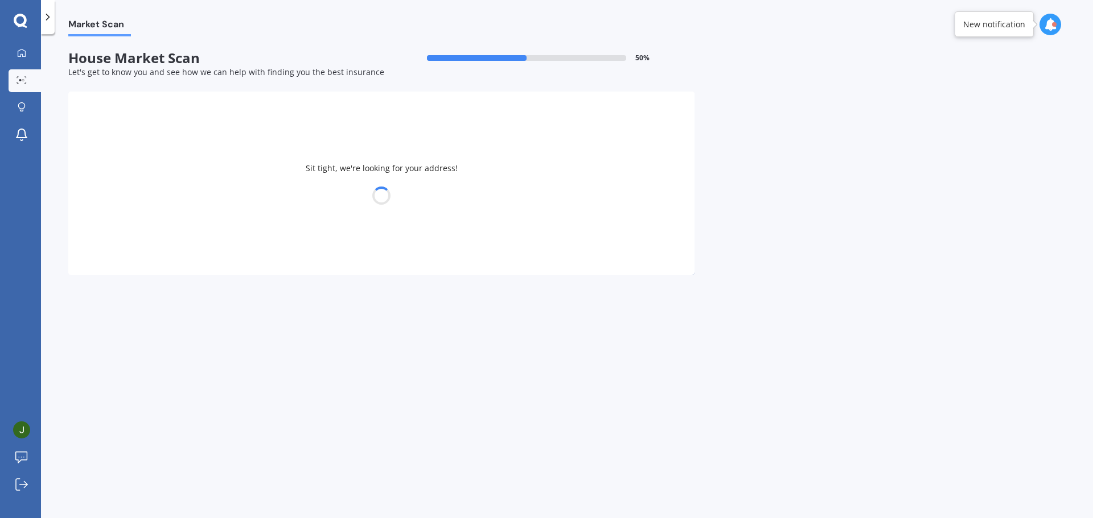
click at [283, 189] on div at bounding box center [381, 196] width 626 height 16
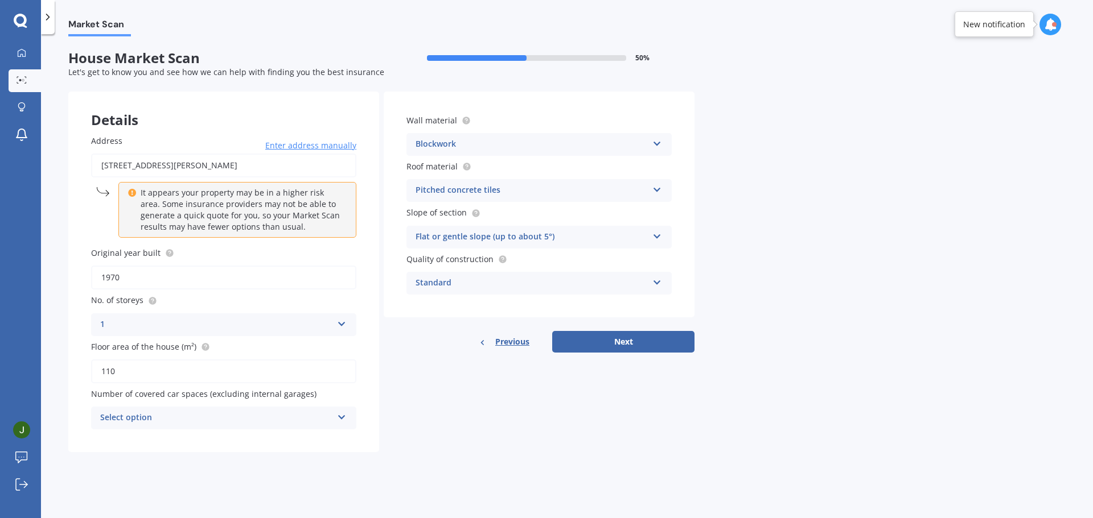
click at [213, 103] on div "Details" at bounding box center [223, 109] width 311 height 34
click at [599, 346] on button "Next" at bounding box center [623, 342] width 142 height 22
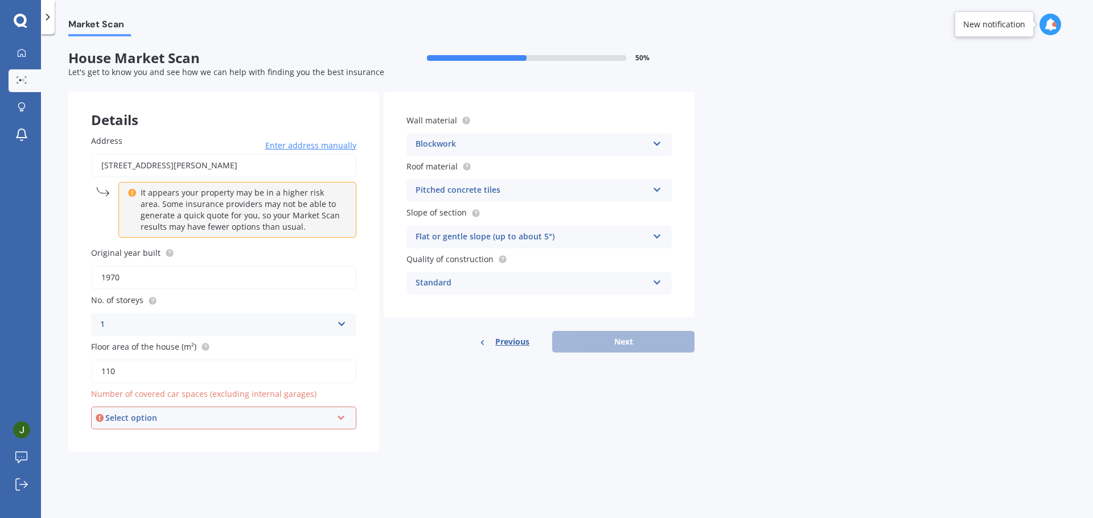
click at [189, 417] on div "Select option" at bounding box center [218, 418] width 226 height 13
click at [417, 417] on div "Details Address [STREET_ADDRESS][PERSON_NAME] Enter address manually It appears…" at bounding box center [381, 272] width 626 height 361
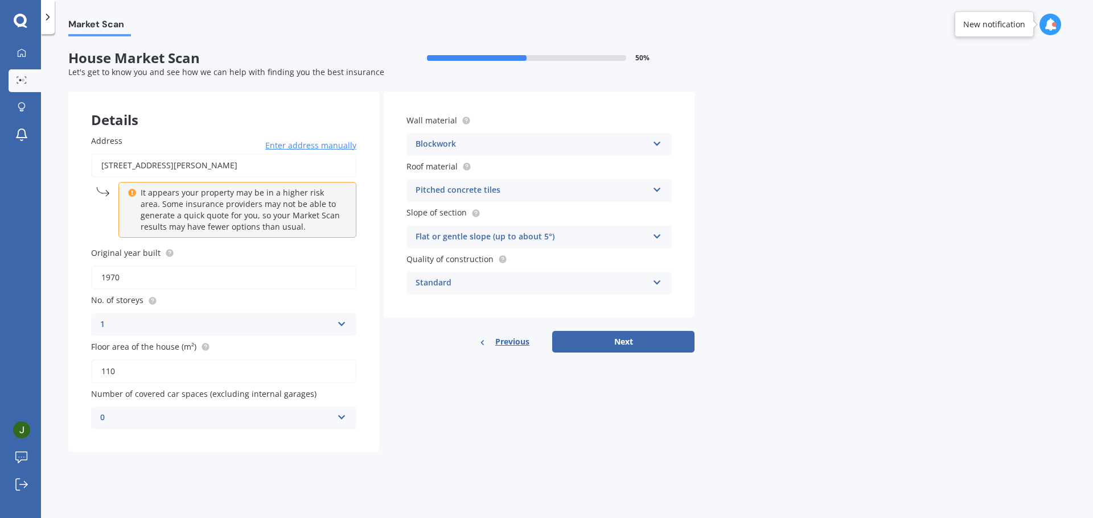
click at [250, 421] on div "0" at bounding box center [216, 418] width 232 height 14
drag, startPoint x: 185, startPoint y: 337, endPoint x: 224, endPoint y: 348, distance: 40.2
click at [185, 337] on div "2" at bounding box center [224, 334] width 264 height 20
click at [615, 338] on button "Next" at bounding box center [623, 342] width 142 height 22
select select "25"
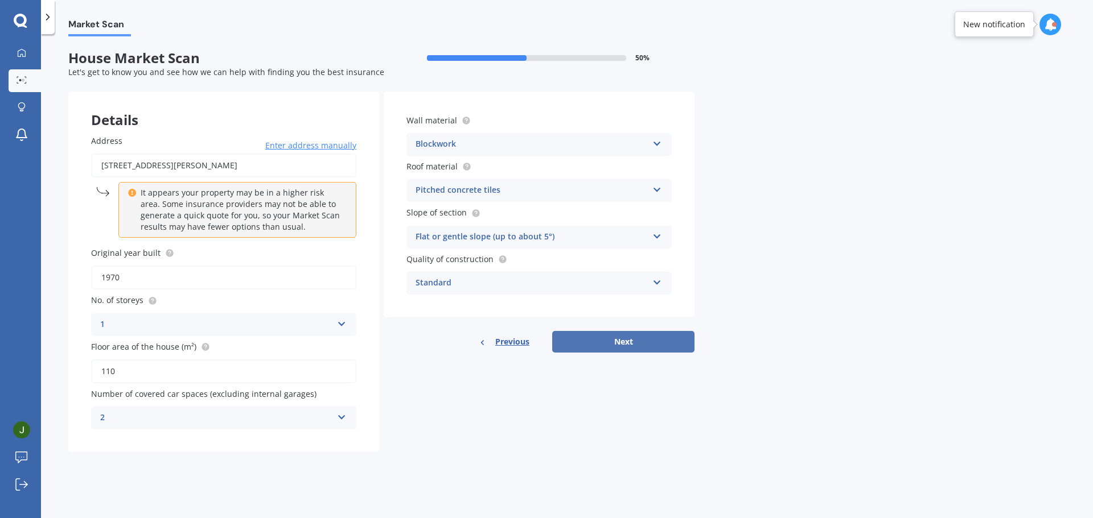
select select "04"
select select "1991"
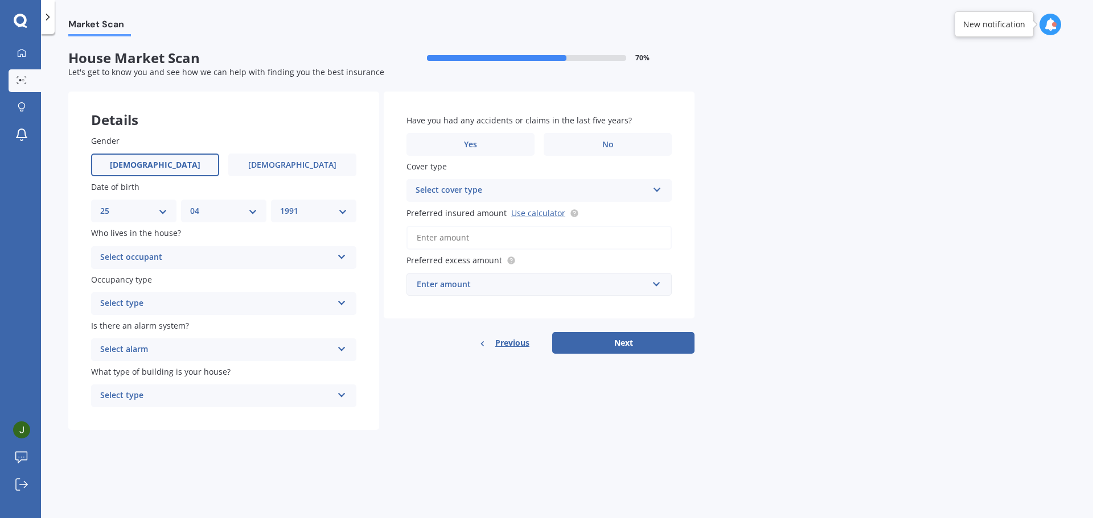
click at [206, 251] on div "Select occupant" at bounding box center [216, 258] width 232 height 14
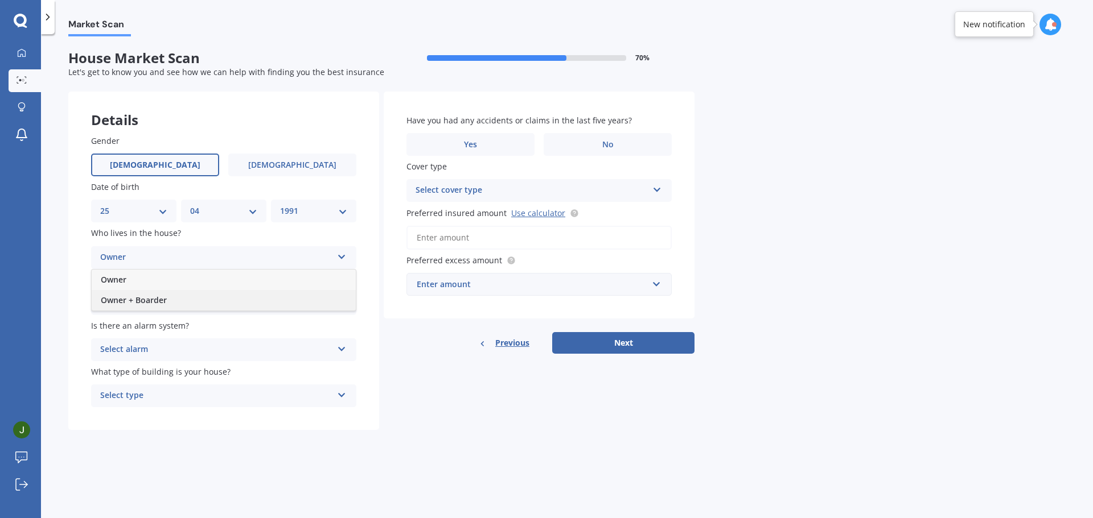
click at [162, 302] on span "Owner + Boarder" at bounding box center [134, 300] width 66 height 11
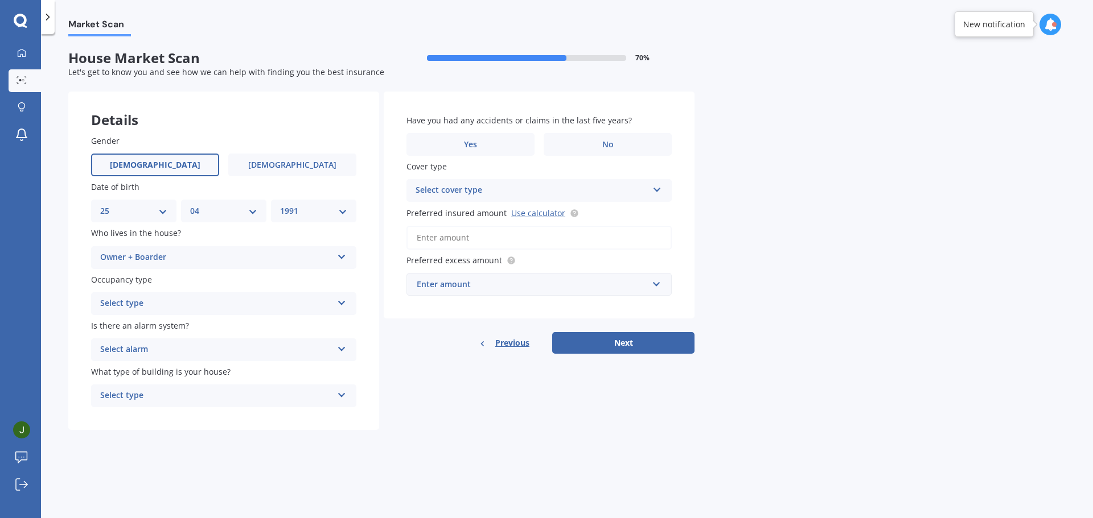
click at [170, 304] on div "Select type" at bounding box center [216, 304] width 232 height 14
click at [168, 329] on div "Permanent" at bounding box center [224, 326] width 264 height 20
click at [192, 360] on div "Select alarm Yes, monitored Yes, not monitored No" at bounding box center [223, 350] width 265 height 23
click at [145, 381] on div "Yes, monitored" at bounding box center [224, 372] width 264 height 20
click at [182, 398] on div "Select type" at bounding box center [216, 396] width 232 height 14
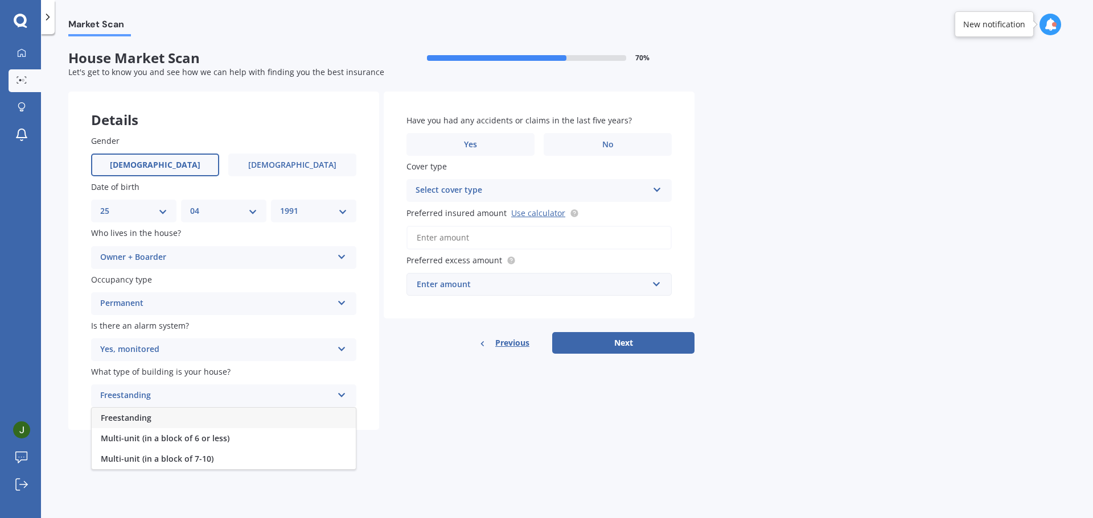
click at [184, 419] on div "Freestanding" at bounding box center [224, 418] width 264 height 20
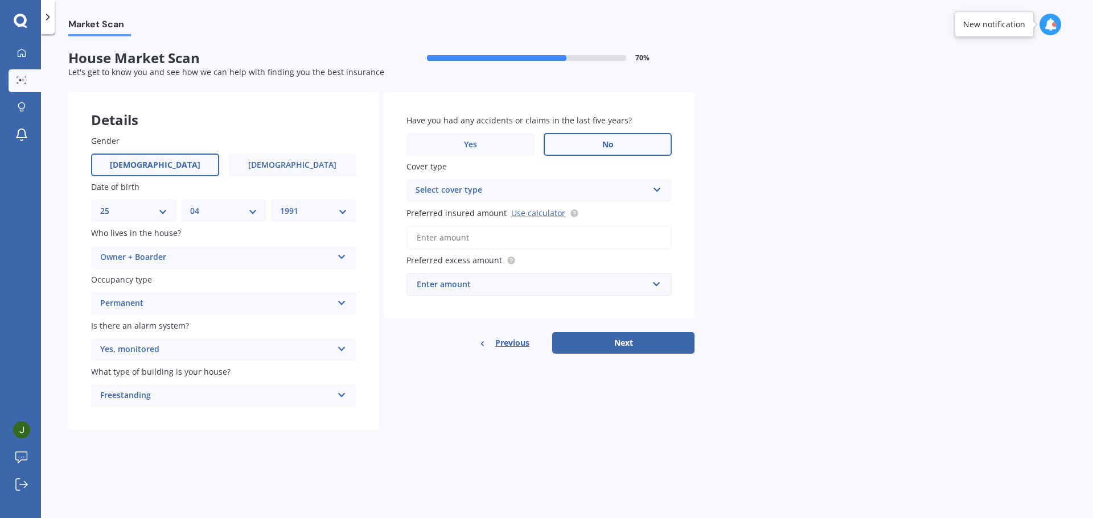
click at [619, 145] on label "No" at bounding box center [607, 144] width 128 height 23
click at [0, 0] on input "No" at bounding box center [0, 0] width 0 height 0
click at [499, 191] on div "Select cover type" at bounding box center [531, 191] width 232 height 14
drag, startPoint x: 480, startPoint y: 207, endPoint x: 476, endPoint y: 215, distance: 8.7
click at [476, 215] on div "High" at bounding box center [539, 213] width 264 height 20
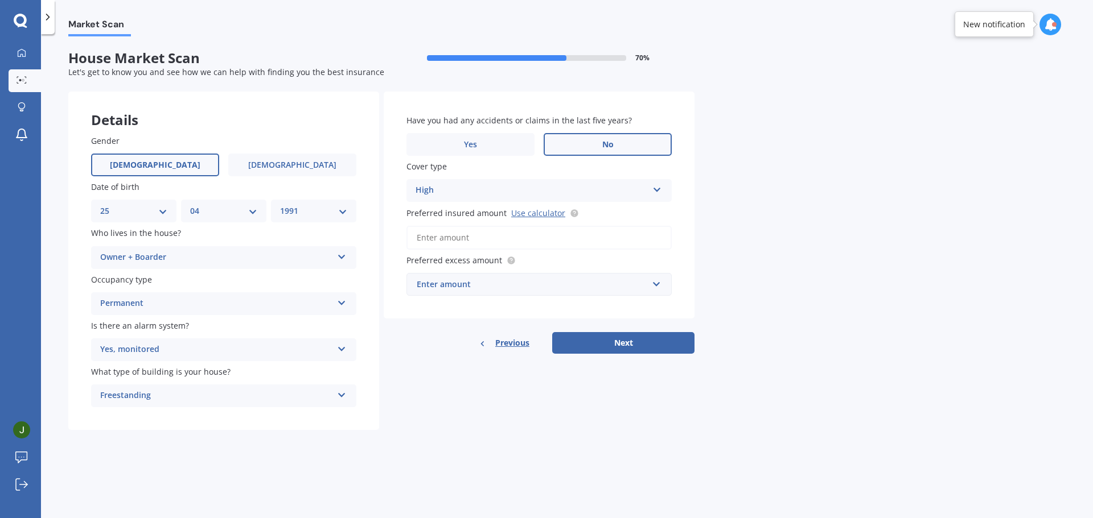
drag, startPoint x: 527, startPoint y: 247, endPoint x: 537, endPoint y: 248, distance: 9.2
click at [527, 247] on input "Preferred insured amount Use calculator" at bounding box center [538, 238] width 265 height 24
type input "$625,000"
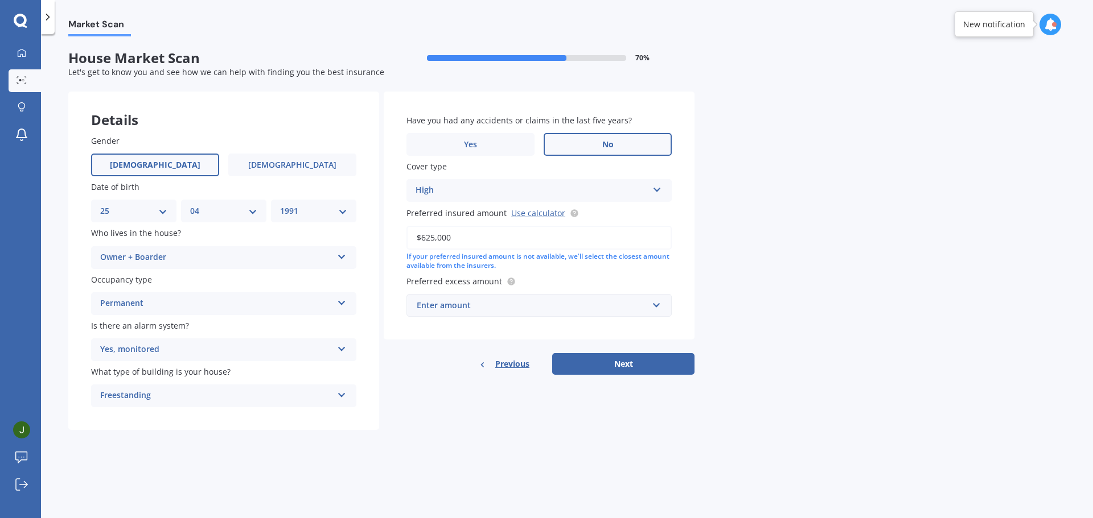
click at [540, 308] on div "Enter amount" at bounding box center [532, 305] width 231 height 13
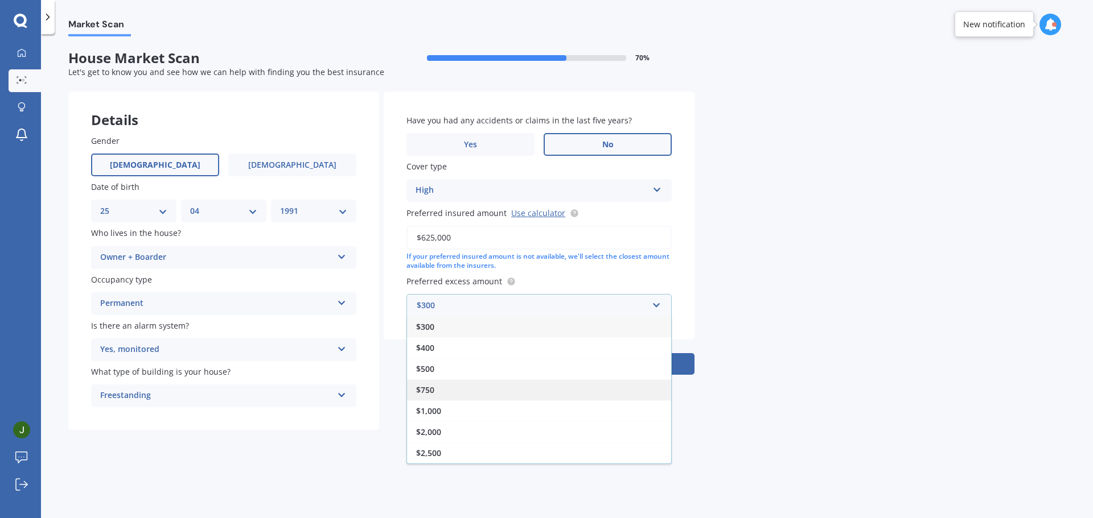
click at [467, 389] on div "$750" at bounding box center [539, 390] width 264 height 21
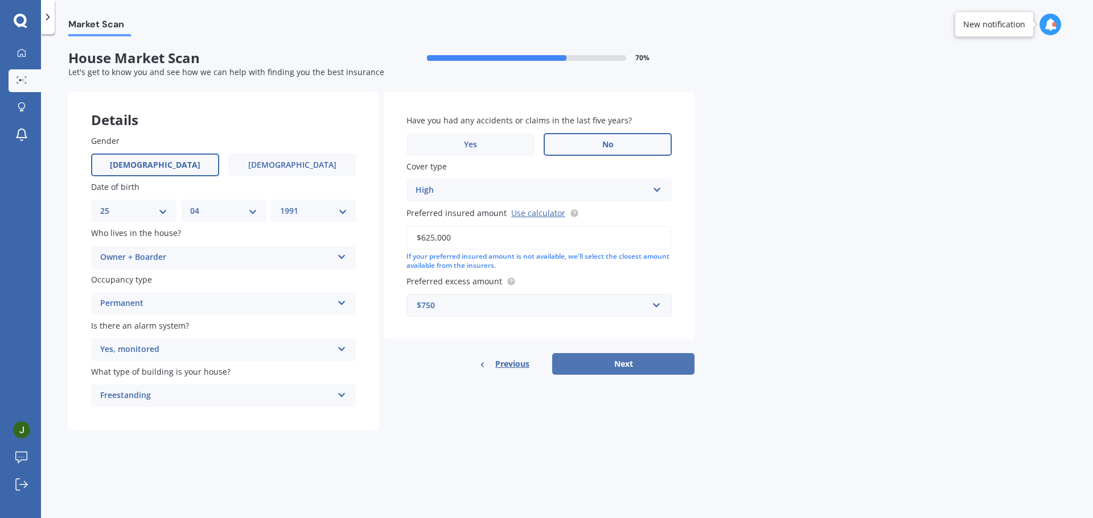
click at [631, 358] on button "Next" at bounding box center [623, 364] width 142 height 22
select select "25"
select select "04"
select select "1991"
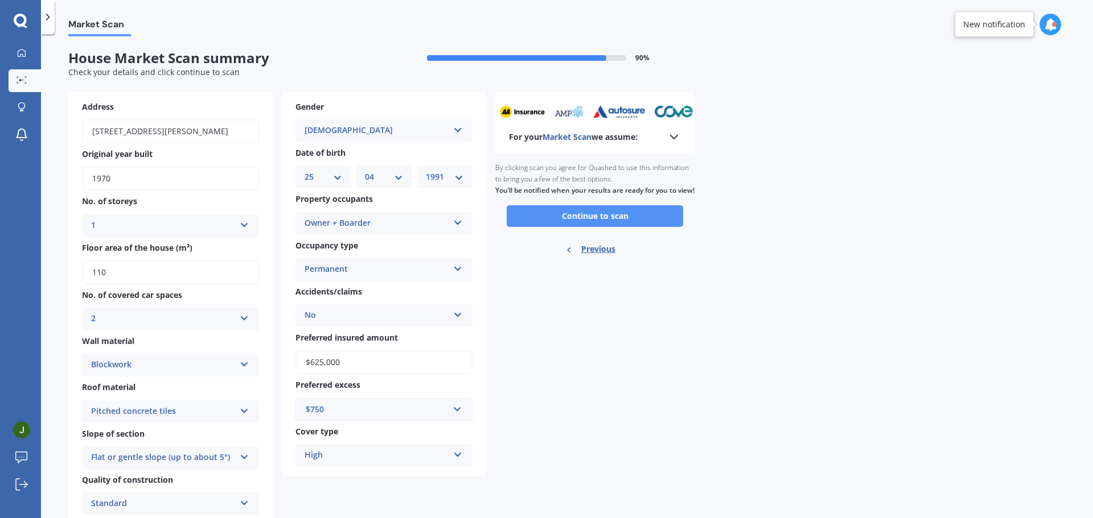
click at [557, 227] on button "Continue to scan" at bounding box center [594, 216] width 176 height 22
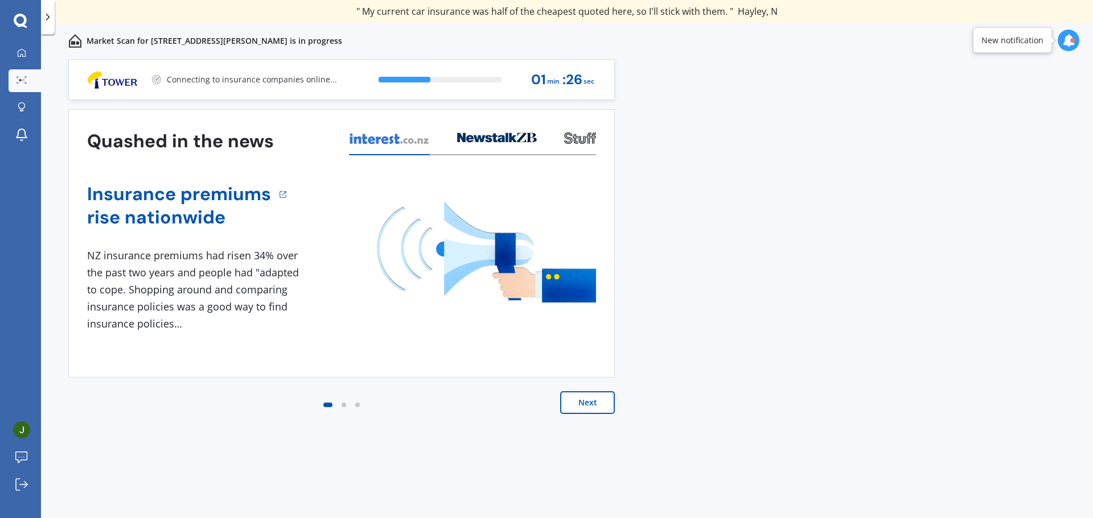
drag, startPoint x: 673, startPoint y: 256, endPoint x: 700, endPoint y: 257, distance: 27.3
click at [675, 257] on div "Previous 60,000+ Kiwis have signed up to shop and save on insurance with us " H…" at bounding box center [567, 301] width 1052 height 484
click at [796, 356] on div "Previous 60,000+ Kiwis have signed up to shop and save on insurance with us " H…" at bounding box center [567, 301] width 1052 height 484
drag, startPoint x: 717, startPoint y: 3, endPoint x: 840, endPoint y: 349, distance: 367.1
click at [840, 349] on div "Previous 60,000+ Kiwis have signed up to shop and save on insurance with us " H…" at bounding box center [567, 301] width 1052 height 484
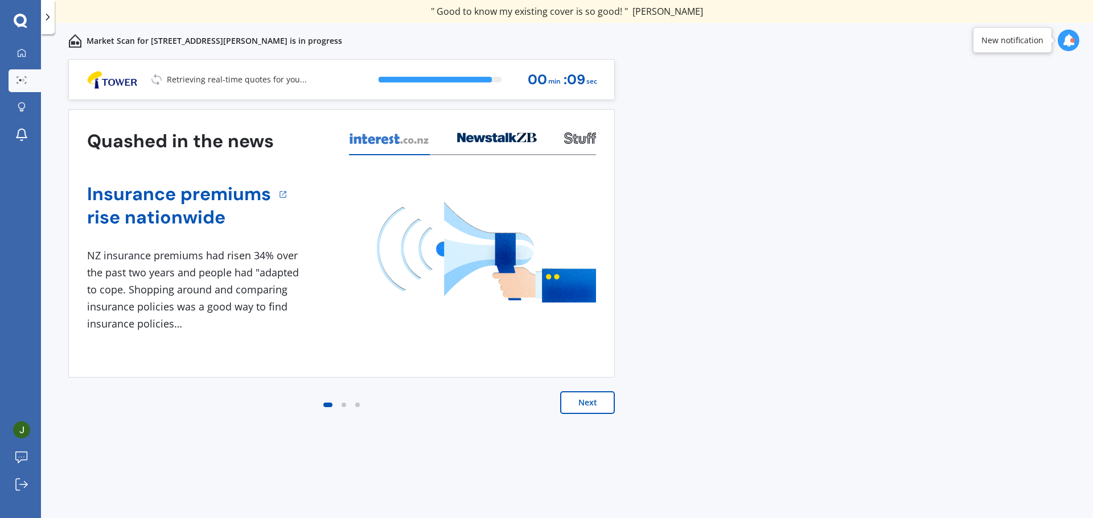
click at [661, 118] on div "Previous 60,000+ Kiwis have signed up to shop and save on insurance with us " H…" at bounding box center [567, 301] width 1052 height 484
click at [663, 244] on div "Previous 60,000+ Kiwis have signed up to shop and save on insurance with us " H…" at bounding box center [567, 301] width 1052 height 484
click at [711, 215] on div "Previous 60,000+ Kiwis have signed up to shop and save on insurance with us " H…" at bounding box center [567, 301] width 1052 height 484
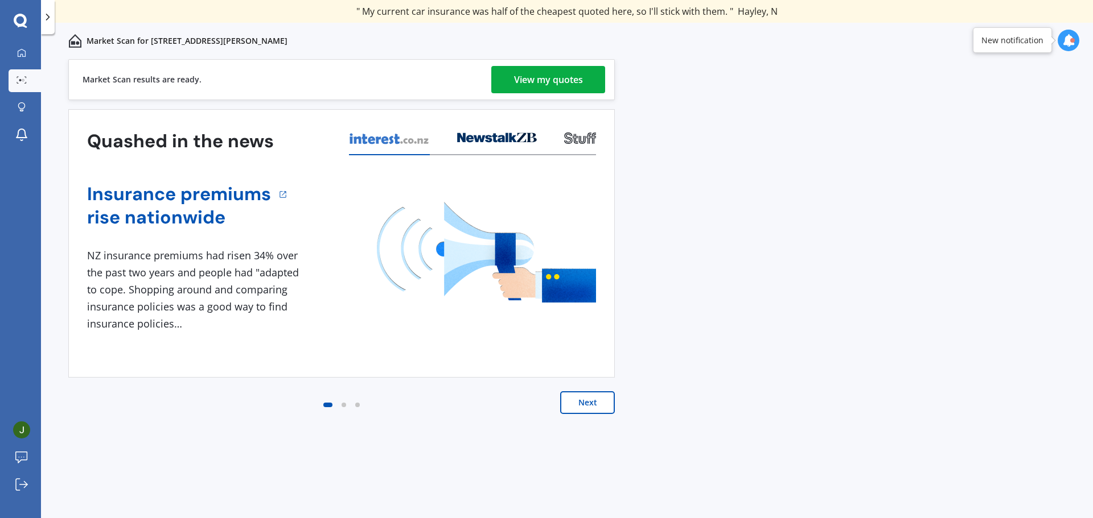
click at [551, 76] on div "View my quotes" at bounding box center [548, 79] width 69 height 27
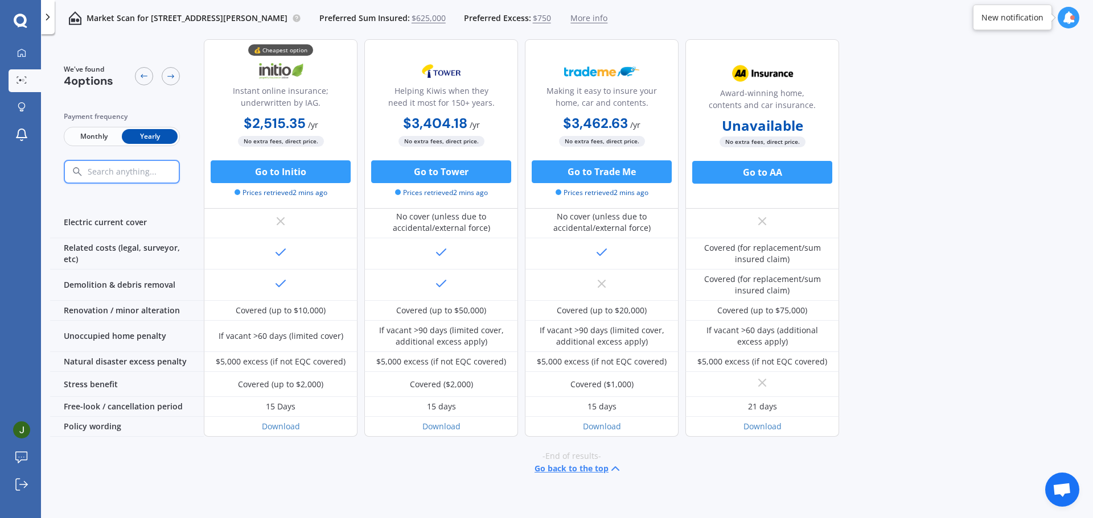
scroll to position [424, 0]
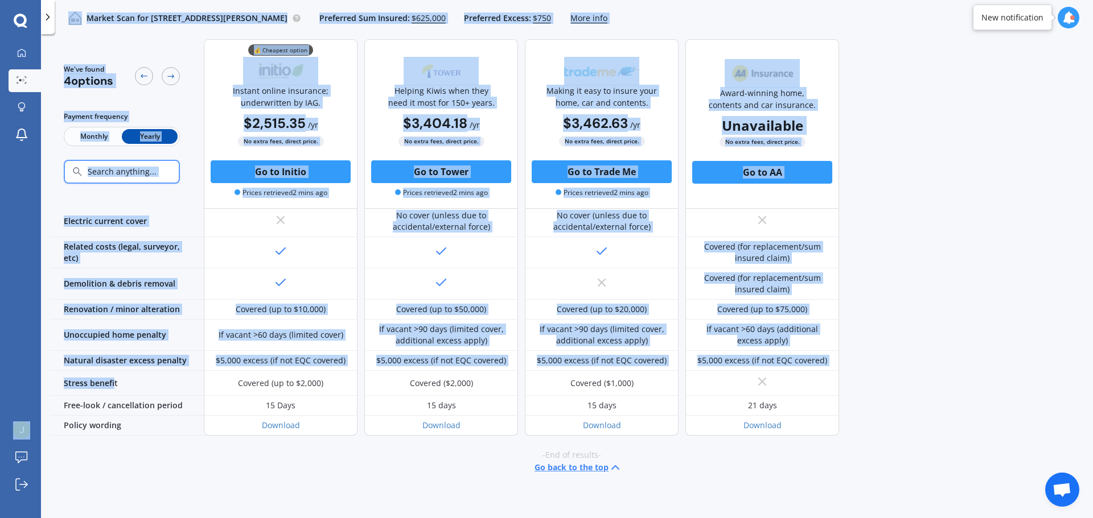
drag, startPoint x: 114, startPoint y: 379, endPoint x: 38, endPoint y: 381, distance: 75.7
click at [38, 381] on div "My Dashboard Market Scan Explore insurance Notifications [PERSON_NAME] Submit f…" at bounding box center [546, 259] width 1093 height 518
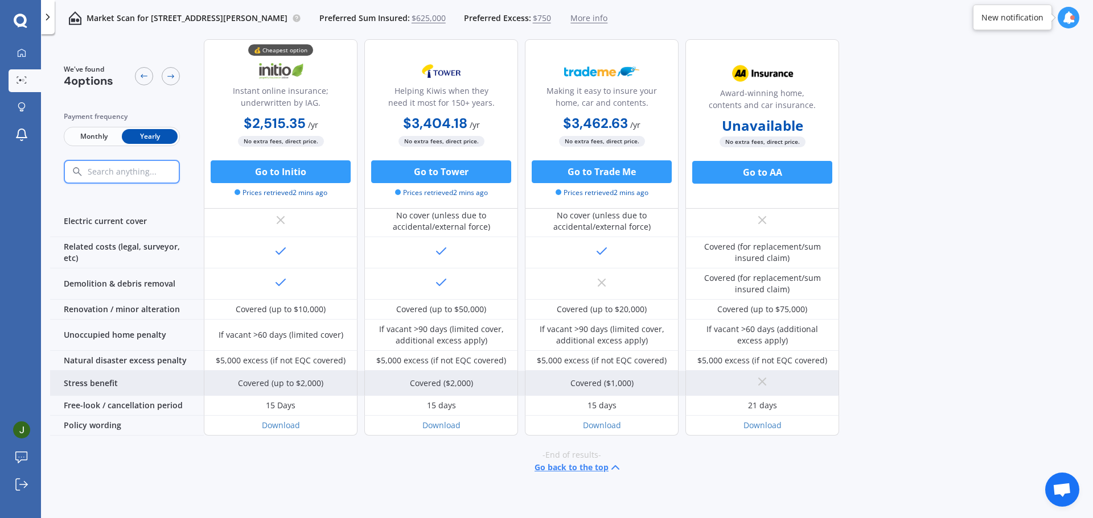
click at [117, 379] on div "Stress benefit" at bounding box center [127, 383] width 154 height 25
drag, startPoint x: 124, startPoint y: 380, endPoint x: 56, endPoint y: 381, distance: 68.3
click at [56, 381] on div "Stress benefit" at bounding box center [127, 383] width 154 height 25
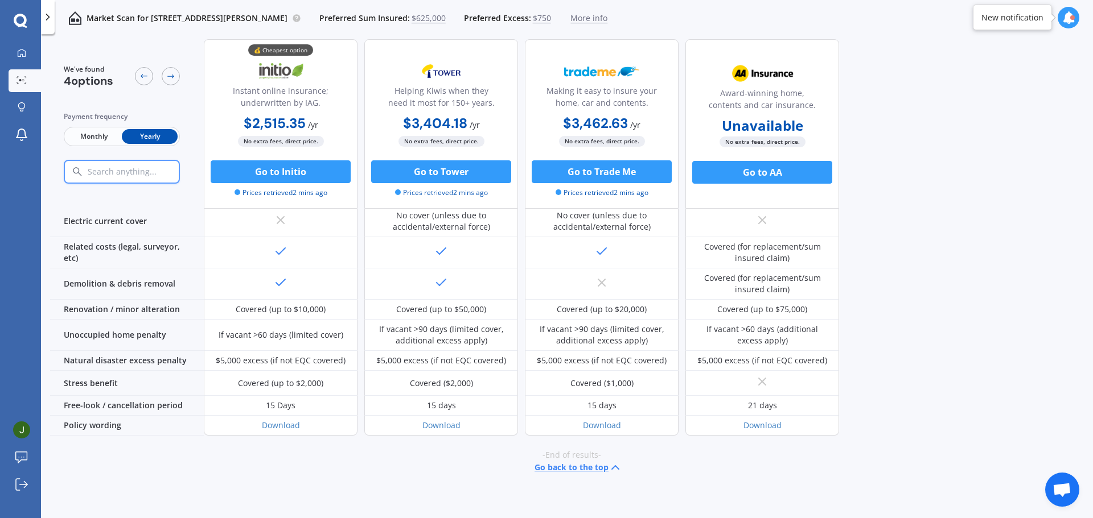
click at [162, 436] on div "-End of results- Go back to the top" at bounding box center [571, 462] width 1042 height 52
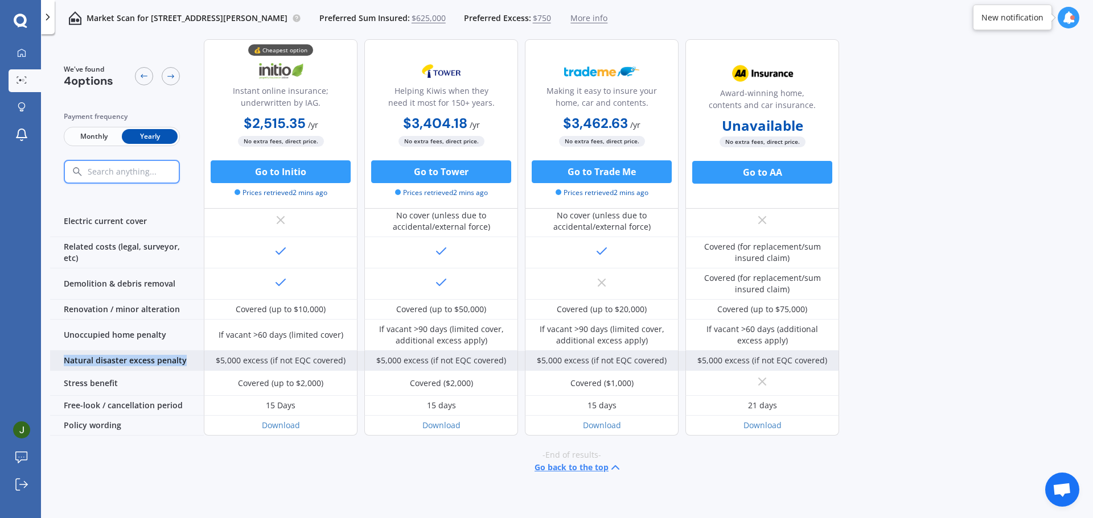
drag, startPoint x: 192, startPoint y: 357, endPoint x: 55, endPoint y: 357, distance: 137.7
click at [55, 357] on div "Natural disaster excess penalty" at bounding box center [127, 361] width 154 height 20
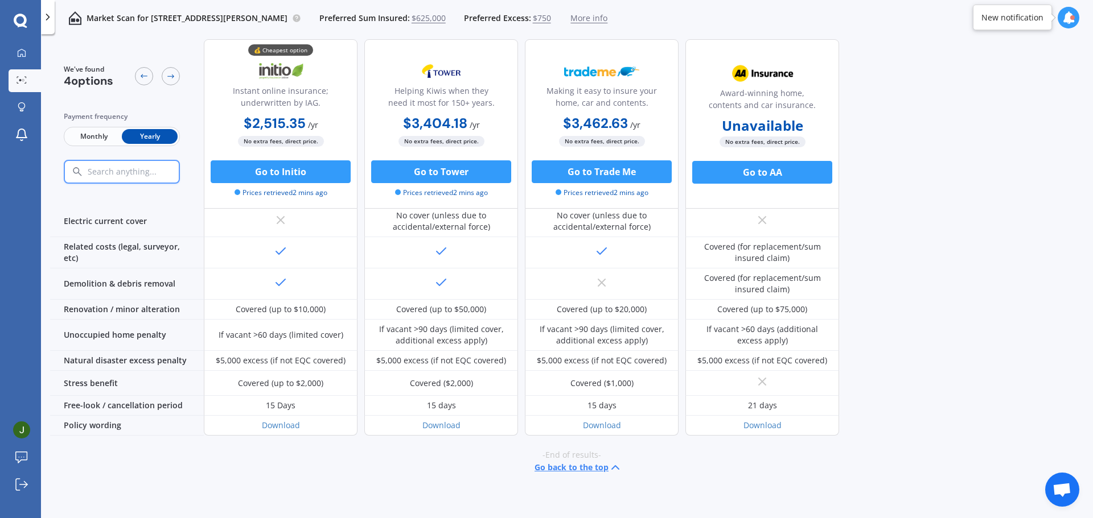
click at [175, 436] on div "-End of results- Go back to the top" at bounding box center [571, 462] width 1042 height 52
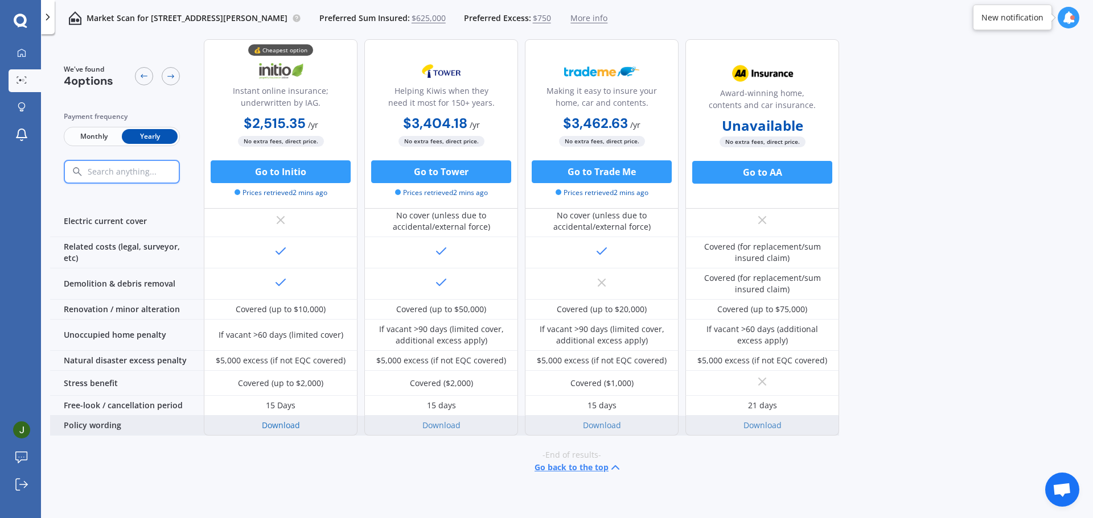
click at [262, 420] on link "Download" at bounding box center [281, 425] width 38 height 11
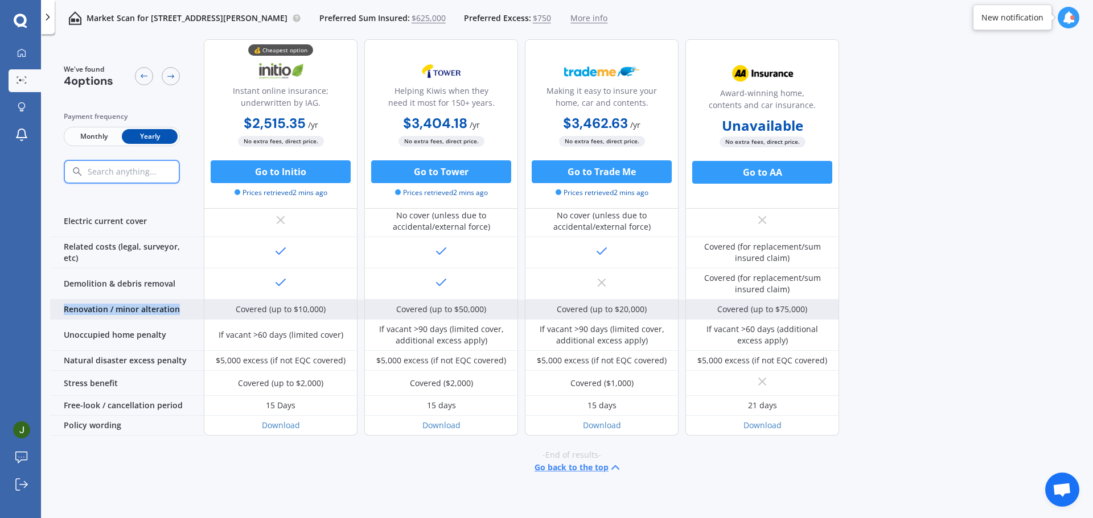
drag, startPoint x: 161, startPoint y: 304, endPoint x: 51, endPoint y: 304, distance: 110.4
click at [51, 304] on div "Renovation / minor alteration" at bounding box center [127, 310] width 154 height 20
copy div "Renovation / minor alteration"
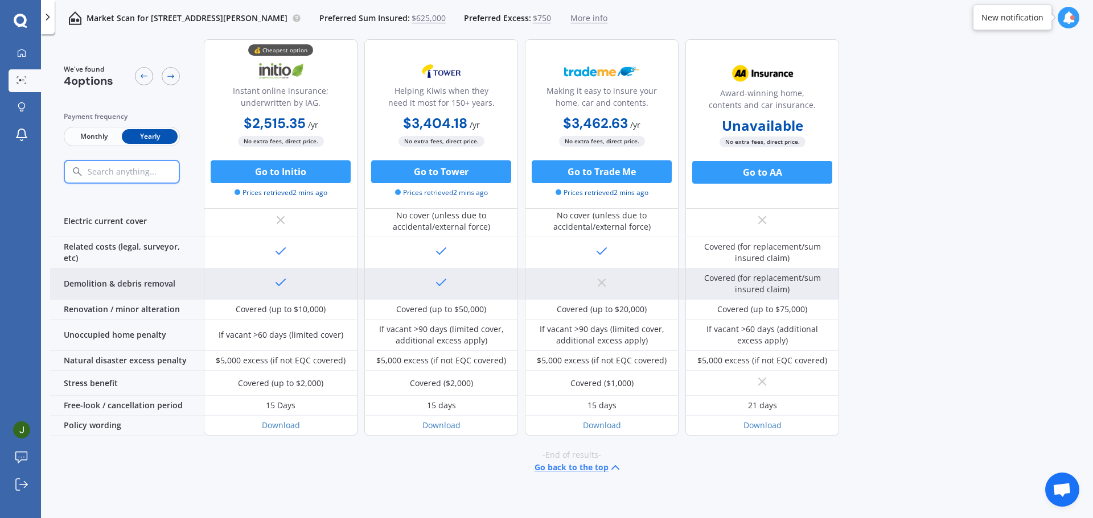
click at [158, 279] on div "Demolition & debris removal" at bounding box center [127, 284] width 154 height 31
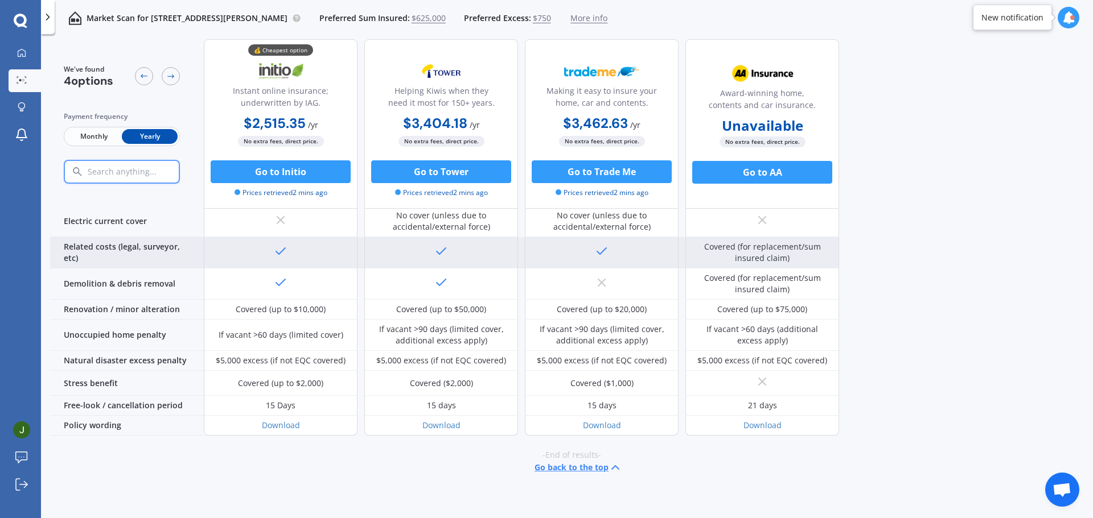
scroll to position [158, 0]
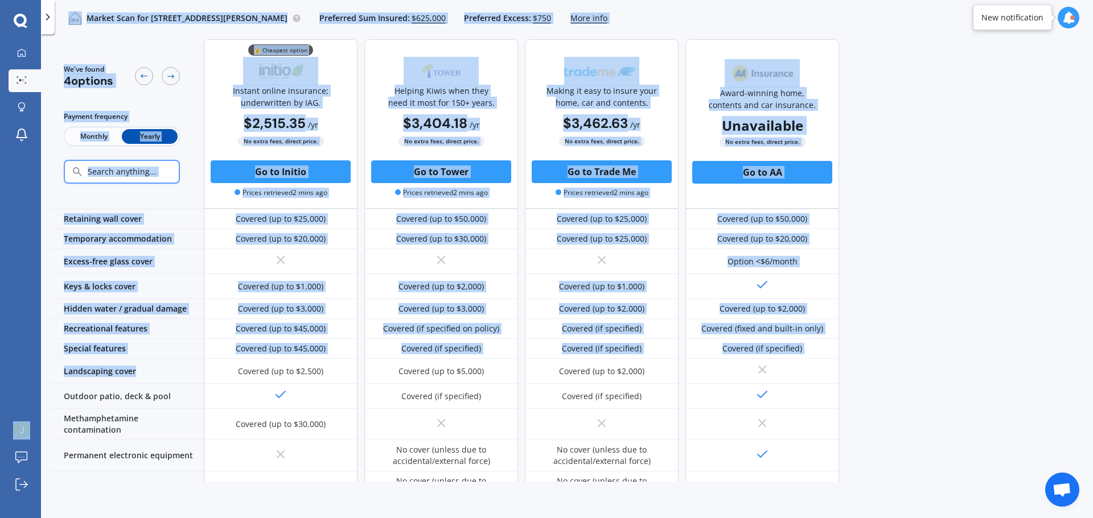
drag, startPoint x: 139, startPoint y: 367, endPoint x: 0, endPoint y: 361, distance: 139.5
click at [0, 361] on div "My Dashboard Market Scan Explore insurance Notifications [PERSON_NAME] Submit f…" at bounding box center [546, 259] width 1093 height 518
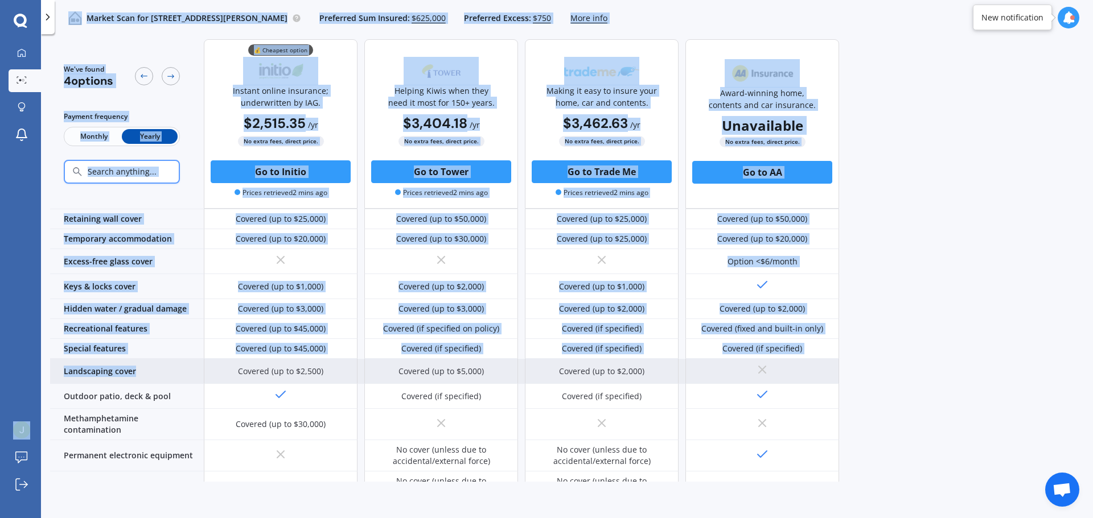
click at [99, 363] on div "Landscaping cover" at bounding box center [127, 371] width 154 height 25
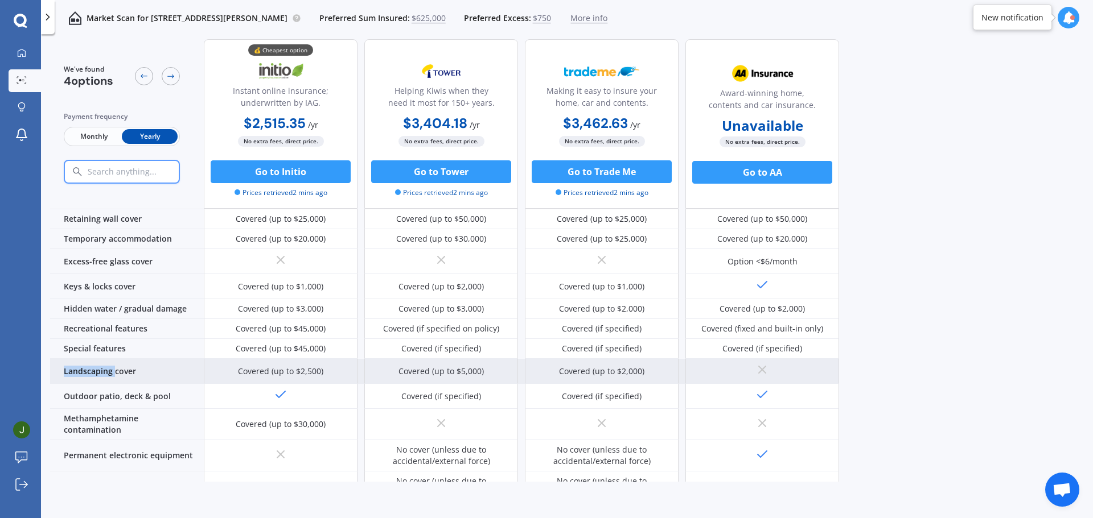
click at [99, 363] on div "Landscaping cover" at bounding box center [127, 371] width 154 height 25
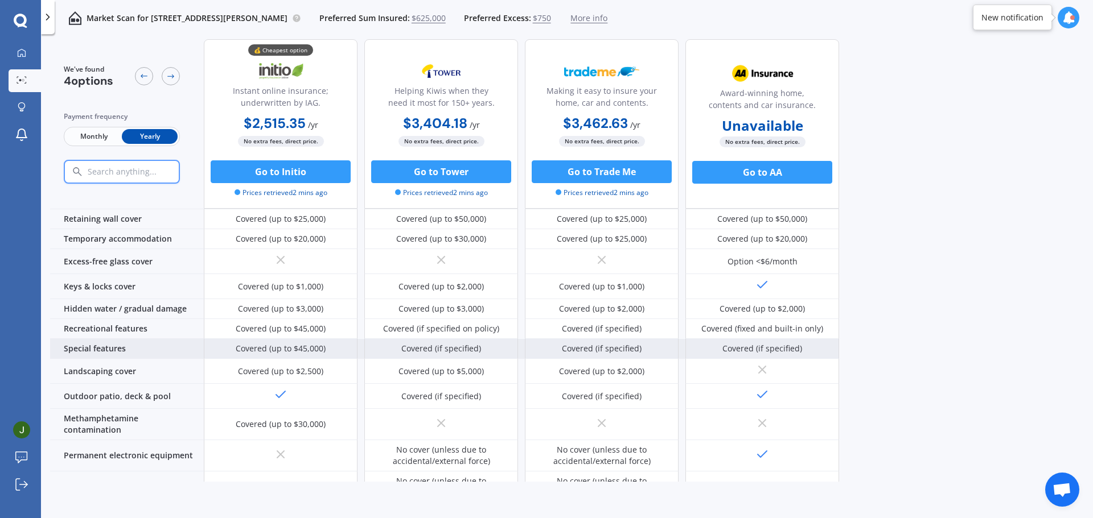
click at [146, 344] on div "Special features" at bounding box center [127, 349] width 154 height 20
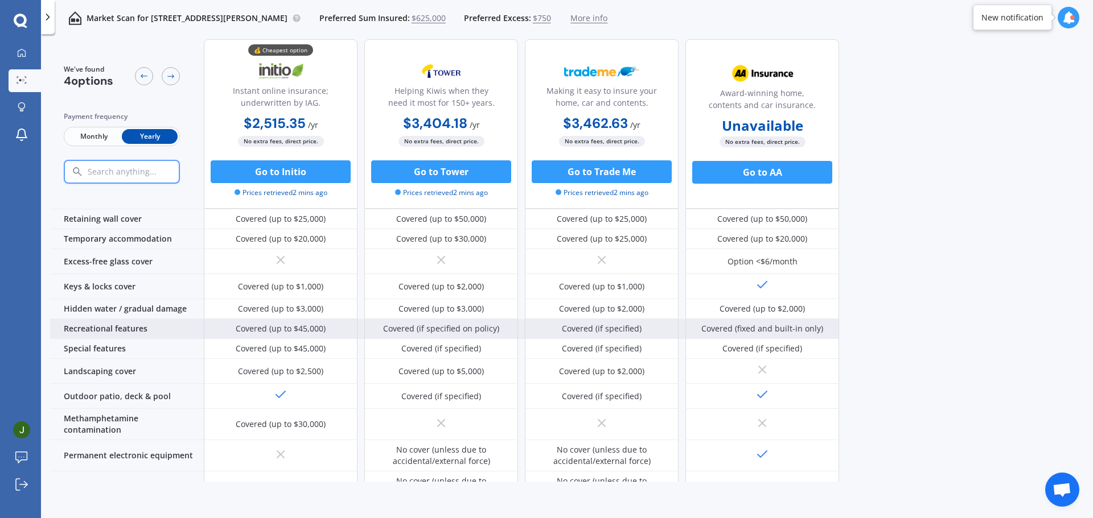
click at [86, 324] on div "Recreational features" at bounding box center [127, 329] width 154 height 20
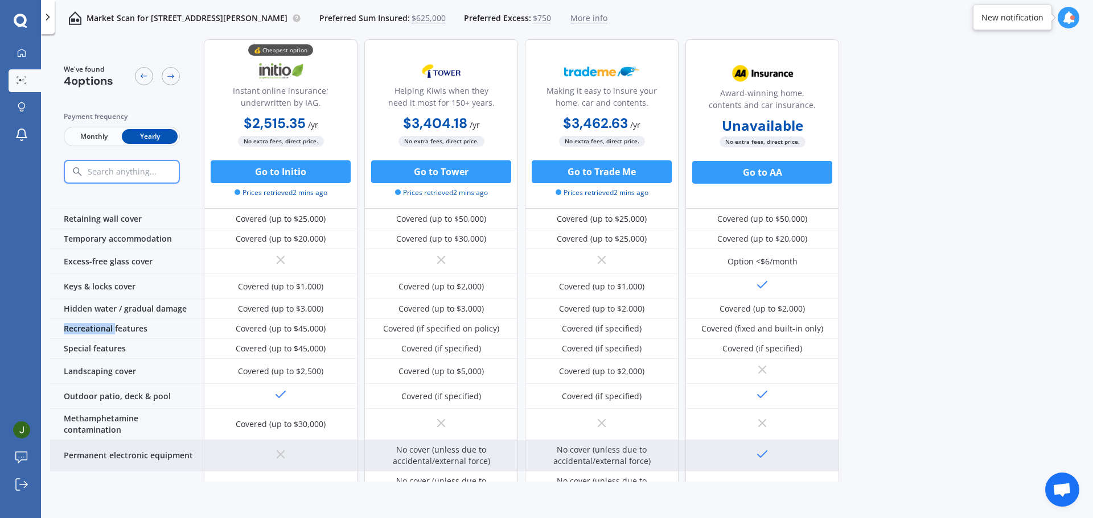
copy div "Recreational"
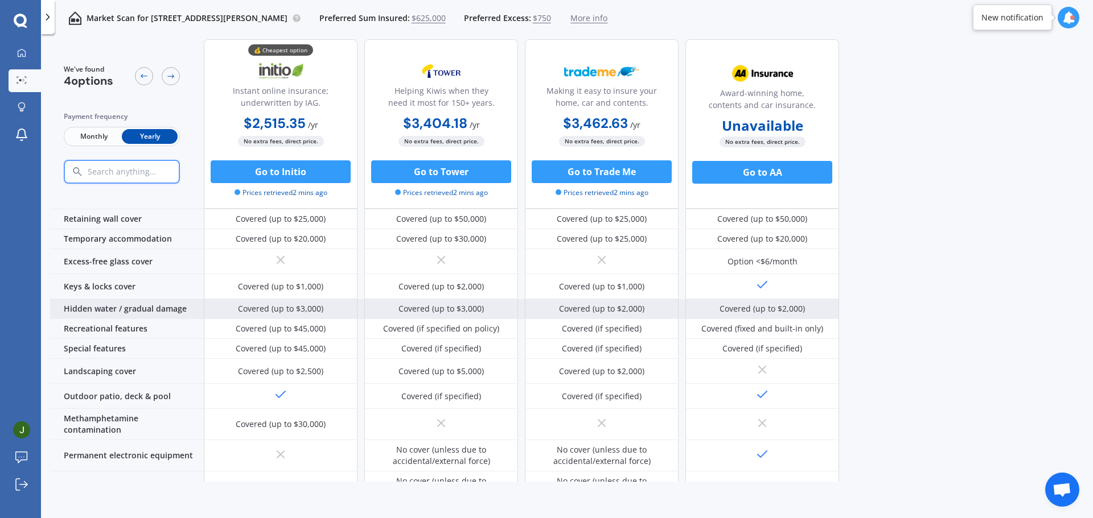
click at [99, 302] on div "Hidden water / gradual damage" at bounding box center [127, 309] width 154 height 20
drag, startPoint x: 119, startPoint y: 302, endPoint x: 65, endPoint y: 295, distance: 53.9
click at [65, 299] on div "Hidden water / gradual damage" at bounding box center [127, 309] width 154 height 20
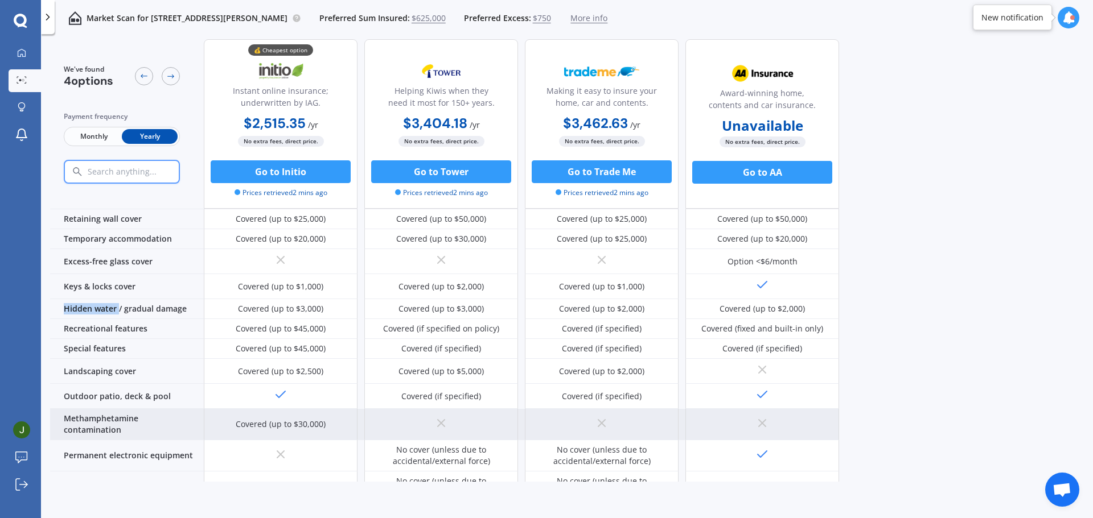
copy div "Hidden water"
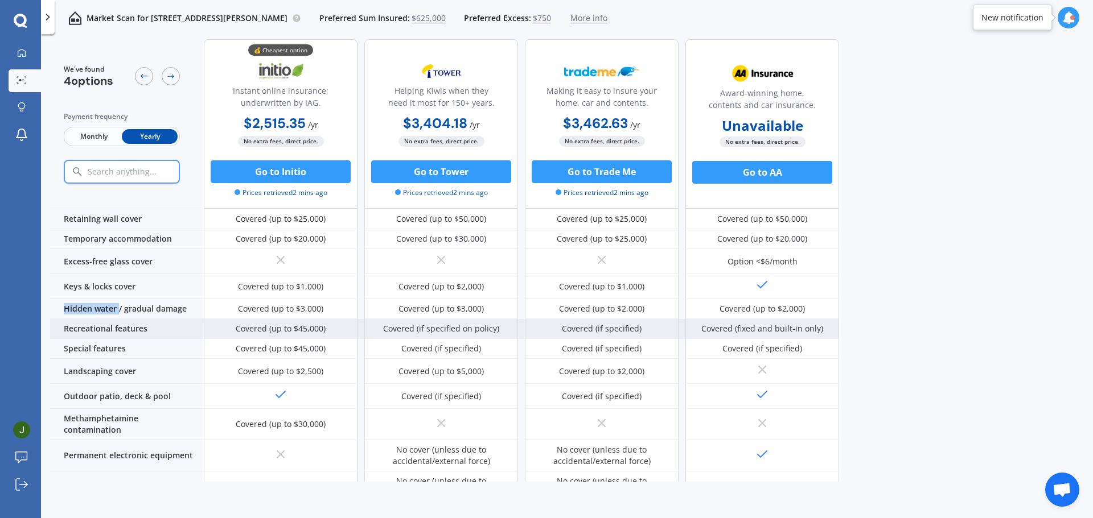
scroll to position [424, 0]
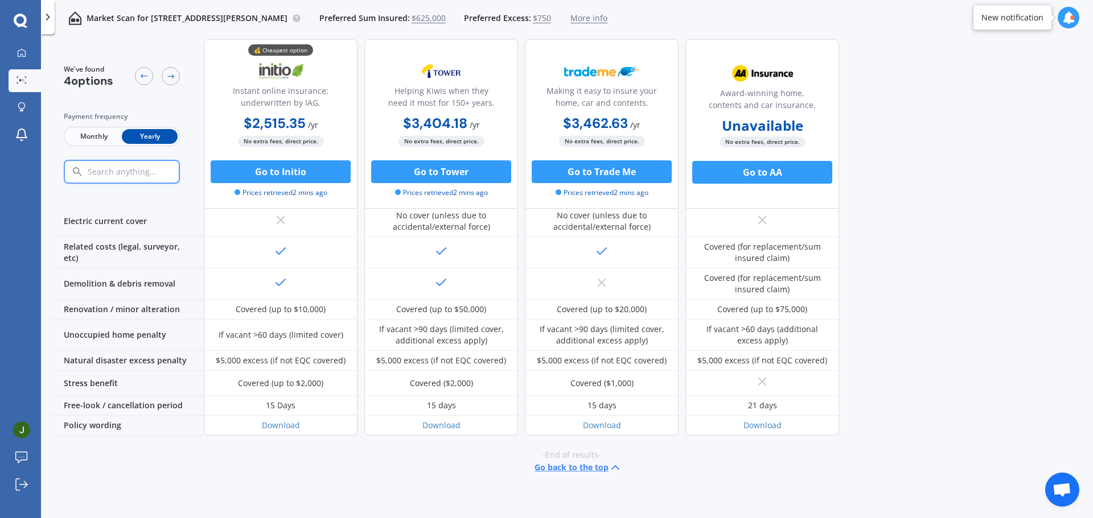
click at [418, 467] on div "-End of results- Go back to the top" at bounding box center [571, 462] width 1042 height 52
click at [320, 178] on button "Go to Initio" at bounding box center [281, 171] width 140 height 23
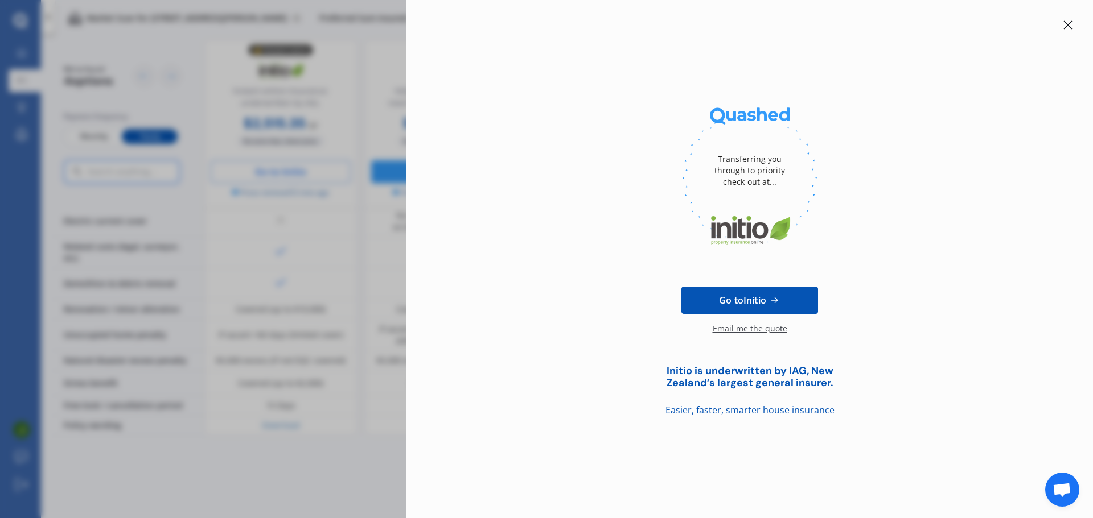
click at [1070, 28] on icon at bounding box center [1067, 25] width 9 height 9
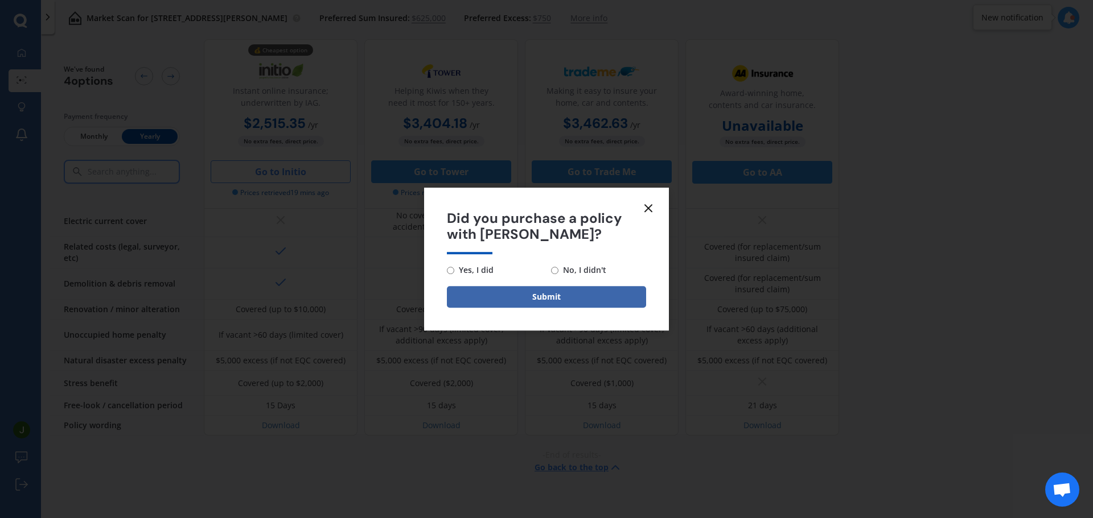
click at [470, 267] on span "Yes, I did" at bounding box center [473, 270] width 39 height 14
click at [454, 267] on input "Yes, I did" at bounding box center [450, 270] width 7 height 7
radio input "true"
click at [491, 294] on button "Submit" at bounding box center [546, 297] width 199 height 22
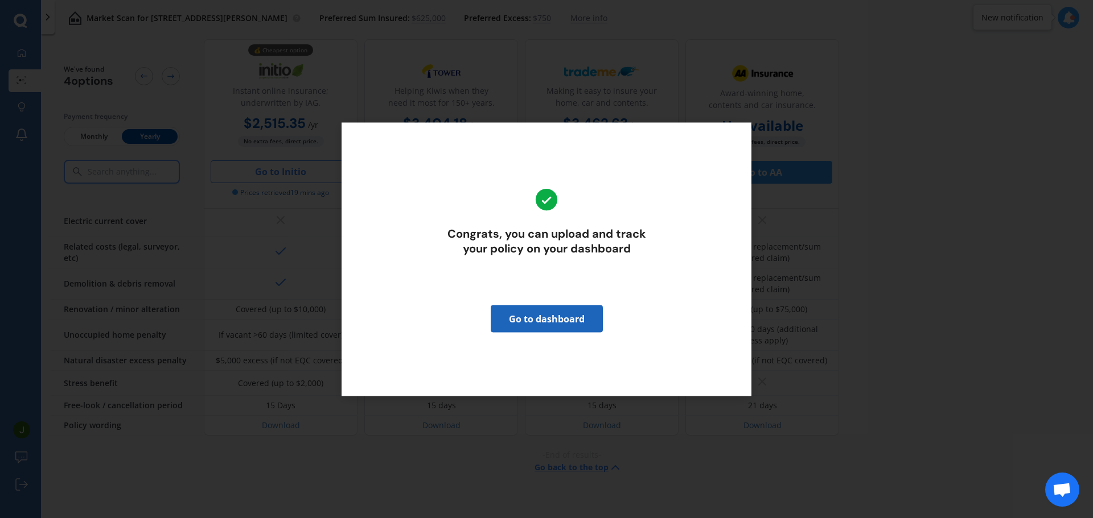
click at [562, 322] on link "Go to dashboard" at bounding box center [546, 318] width 112 height 27
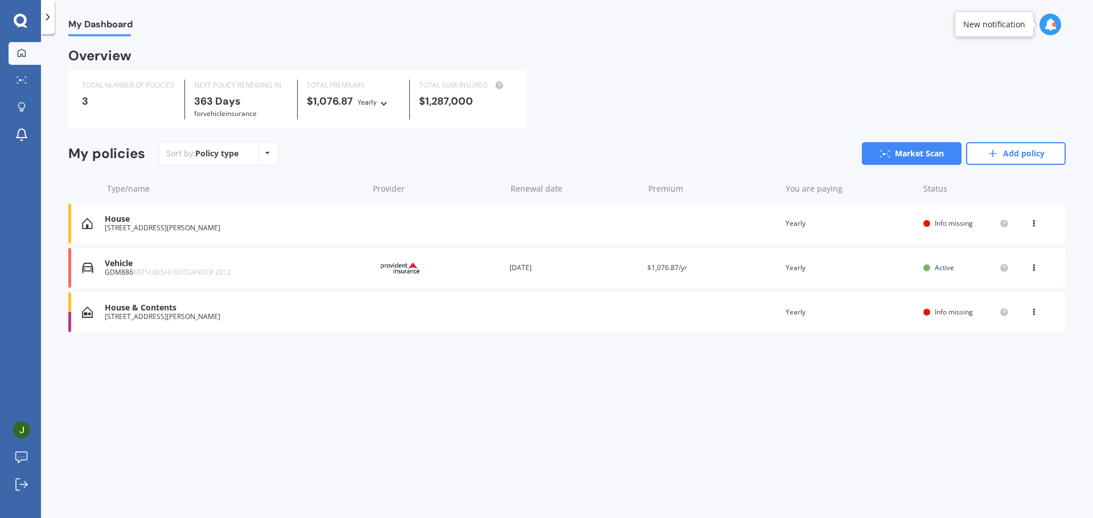
click at [415, 90] on div "TOTAL SUM INSURED $1,287,000" at bounding box center [466, 100] width 112 height 40
